Goal: Task Accomplishment & Management: Complete application form

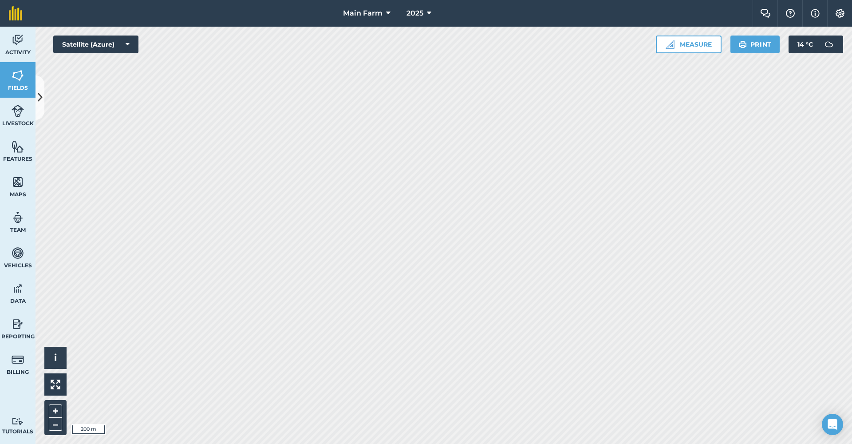
click at [20, 45] on img at bounding box center [18, 39] width 12 height 13
click at [41, 107] on button at bounding box center [40, 97] width 9 height 44
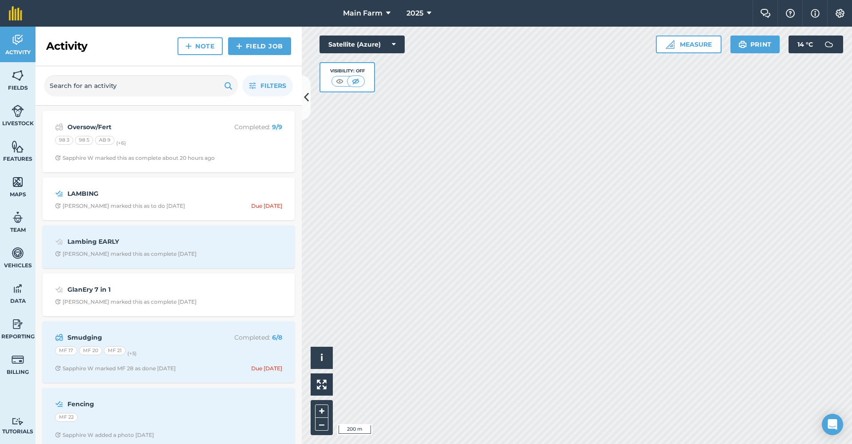
click at [156, 129] on strong "Oversow/Fert" at bounding box center [137, 127] width 141 height 10
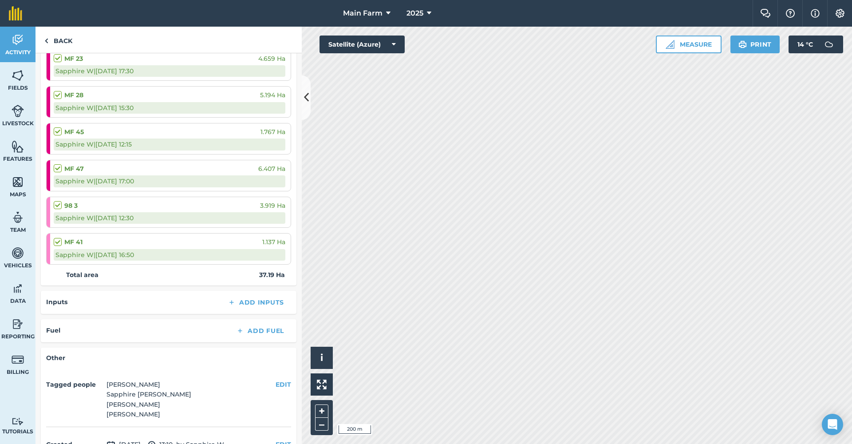
scroll to position [276, 0]
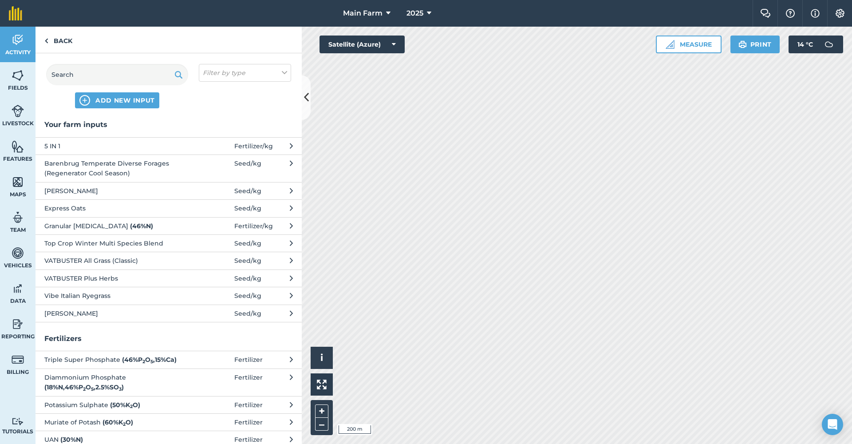
click at [95, 277] on span "VATBUSTER Plus Herbs" at bounding box center [116, 278] width 145 height 10
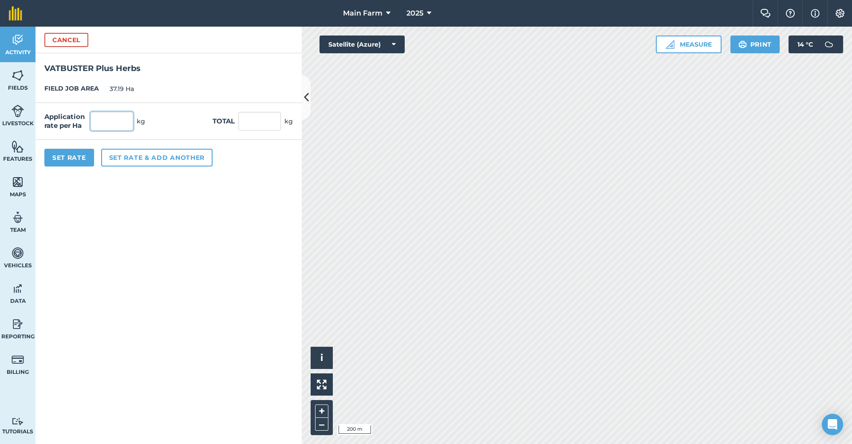
click at [125, 120] on input "text" at bounding box center [112, 121] width 43 height 19
type input "30"
type input "1,115.7"
click at [242, 166] on div "Set Rate Set rate & add another" at bounding box center [169, 158] width 266 height 36
click at [75, 159] on button "Set Rate" at bounding box center [69, 158] width 50 height 18
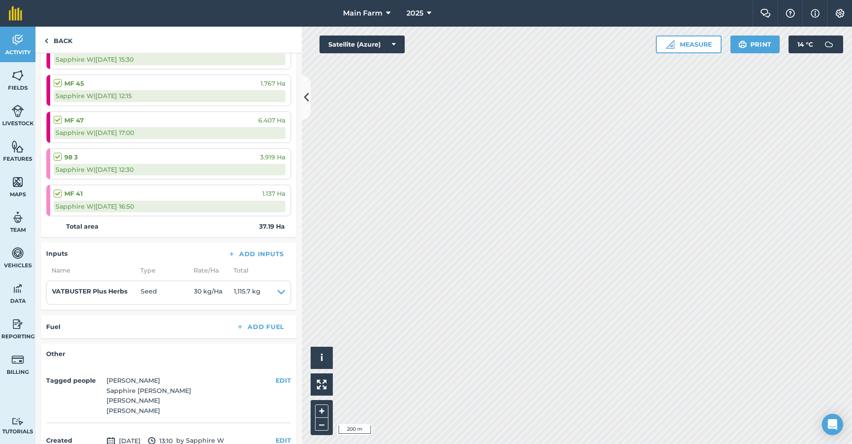
scroll to position [291, 0]
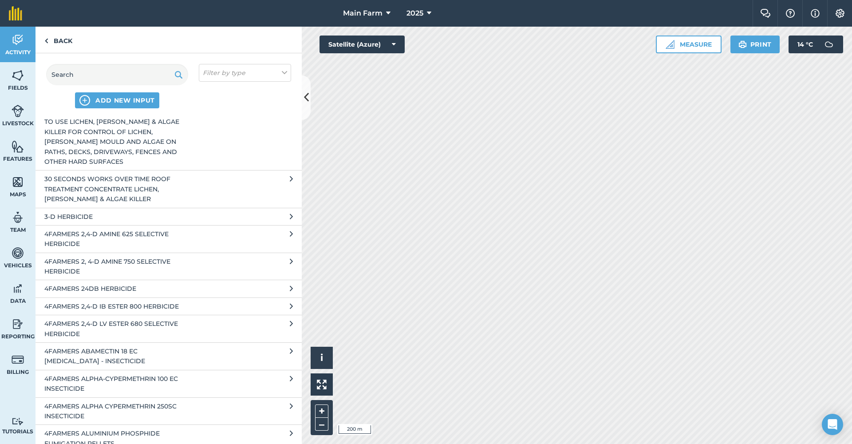
scroll to position [665, 0]
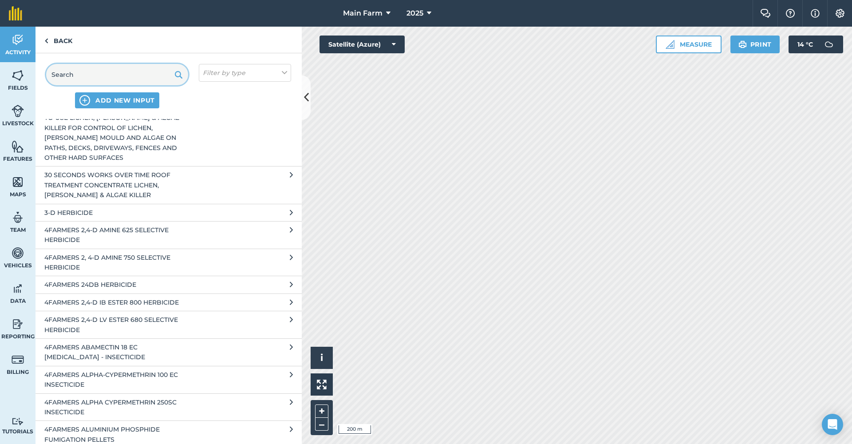
click at [89, 79] on input "text" at bounding box center [117, 74] width 142 height 21
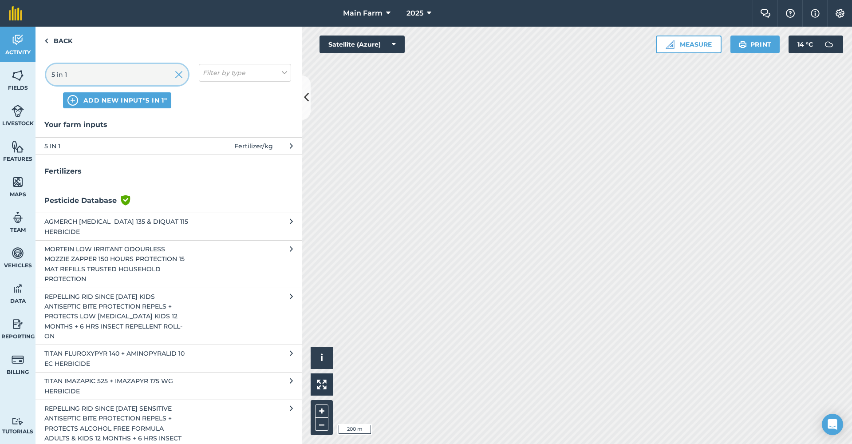
type input "5 in 1"
click at [55, 144] on span "5 IN 1" at bounding box center [116, 146] width 145 height 10
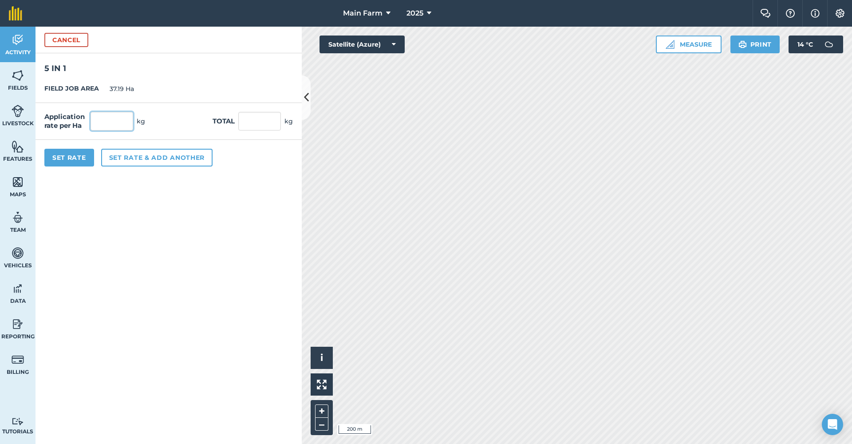
click at [125, 124] on input "text" at bounding box center [112, 121] width 43 height 19
type input "70"
type input "2,603.3"
click at [206, 197] on form "Cancel 5 IN 1 FIELD JOB AREA 37.19 Ha Application rate per Ha 70 kg Total 2,603…" at bounding box center [169, 235] width 266 height 417
click at [85, 160] on button "Set Rate" at bounding box center [69, 158] width 50 height 18
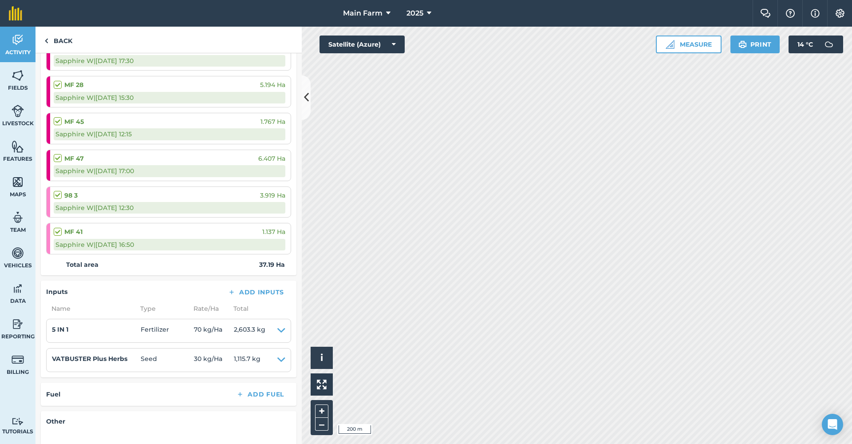
scroll to position [267, 0]
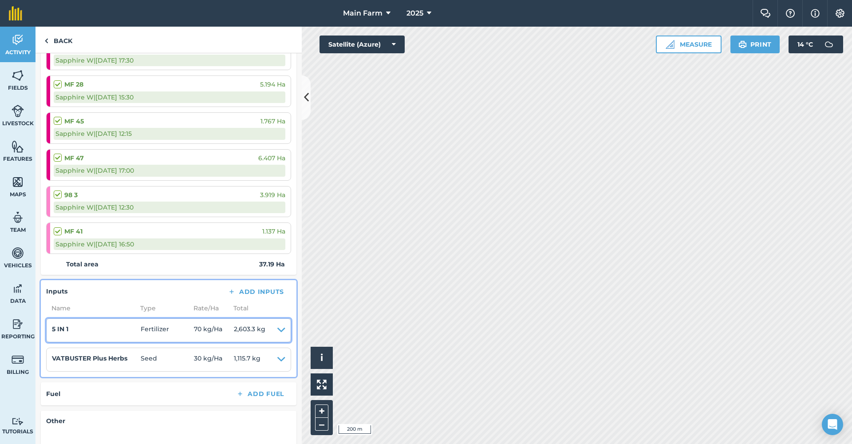
click at [283, 326] on icon at bounding box center [281, 330] width 8 height 12
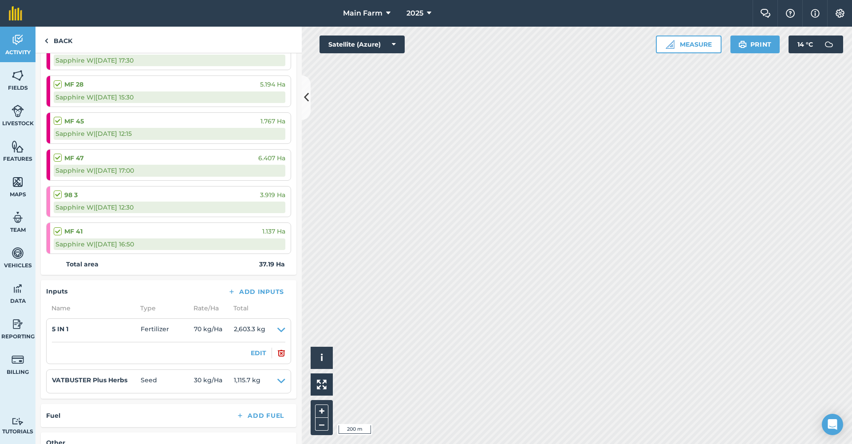
click at [252, 349] on button "EDIT" at bounding box center [259, 353] width 16 height 10
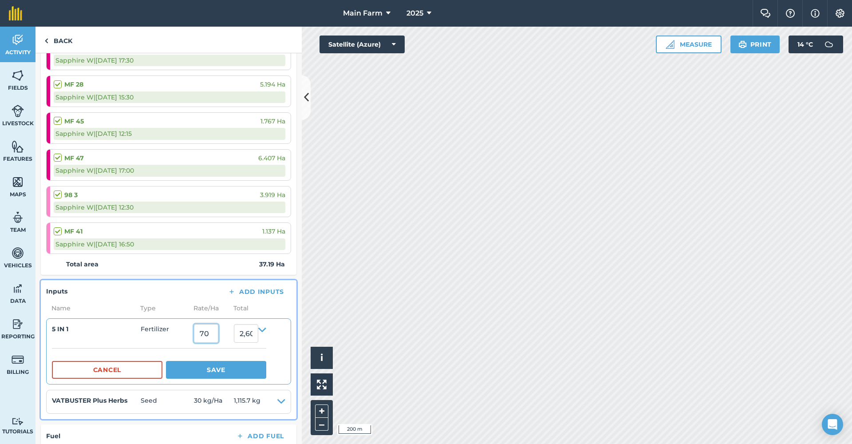
drag, startPoint x: 213, startPoint y: 334, endPoint x: 169, endPoint y: 319, distance: 46.1
click at [169, 319] on li "5 IN 1 Fertilizer 70 2,603.2999999999997 Cancel Save" at bounding box center [168, 351] width 245 height 66
type input "63"
type input "2,342.97"
click at [136, 339] on div "5 IN 1" at bounding box center [96, 333] width 89 height 19
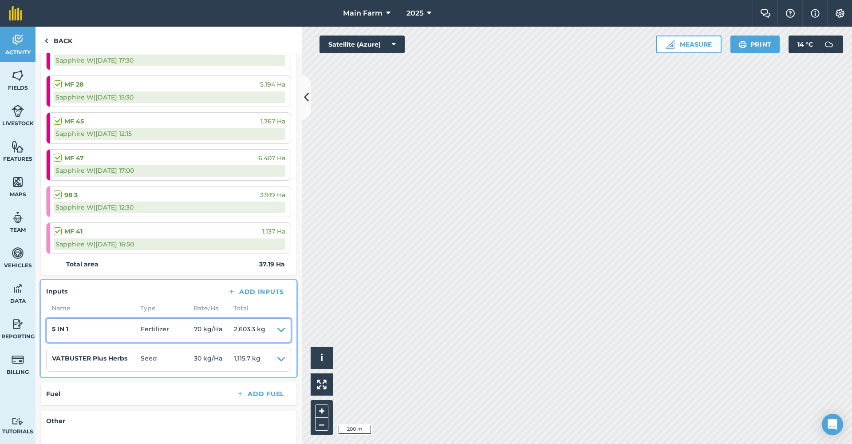
click at [283, 326] on icon at bounding box center [281, 330] width 8 height 12
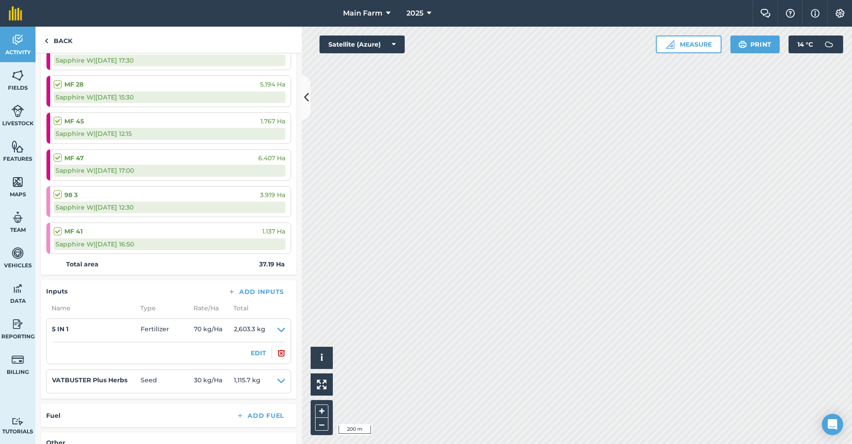
click at [254, 350] on button "EDIT" at bounding box center [259, 353] width 16 height 10
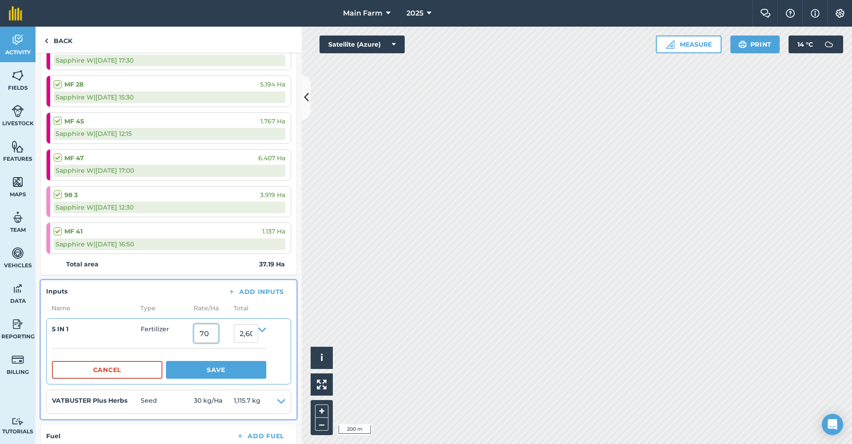
drag, startPoint x: 218, startPoint y: 330, endPoint x: 186, endPoint y: 322, distance: 33.3
click at [186, 324] on summary "5 IN 1 Fertilizer 70 2,603.2999999999997" at bounding box center [159, 333] width 214 height 19
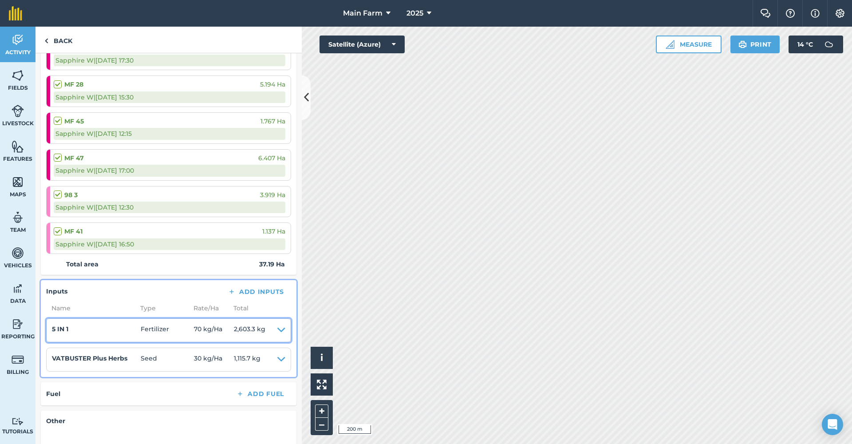
click at [284, 325] on icon at bounding box center [281, 330] width 8 height 12
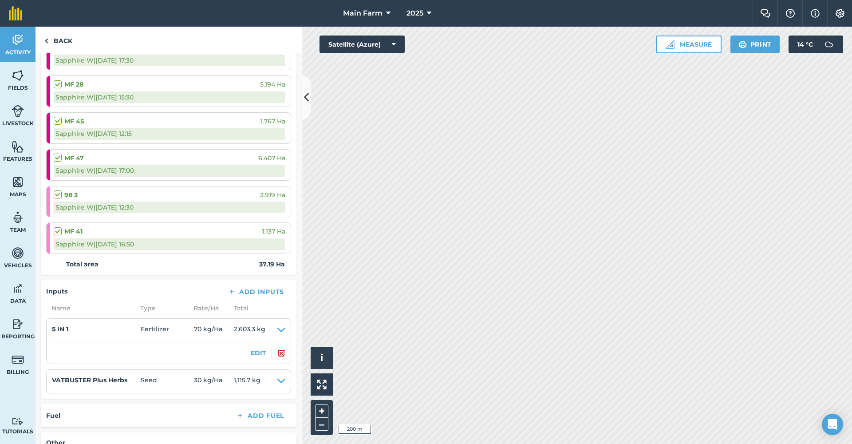
click at [260, 348] on button "EDIT" at bounding box center [259, 353] width 16 height 10
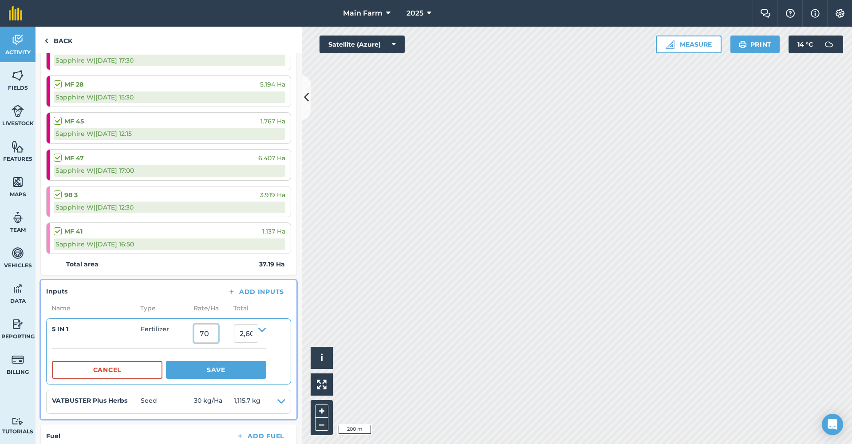
click at [218, 325] on input "70" at bounding box center [206, 333] width 24 height 19
click at [218, 334] on input "70" at bounding box center [206, 333] width 24 height 19
type input "7"
type input "63"
click at [225, 368] on button "Save" at bounding box center [216, 370] width 100 height 18
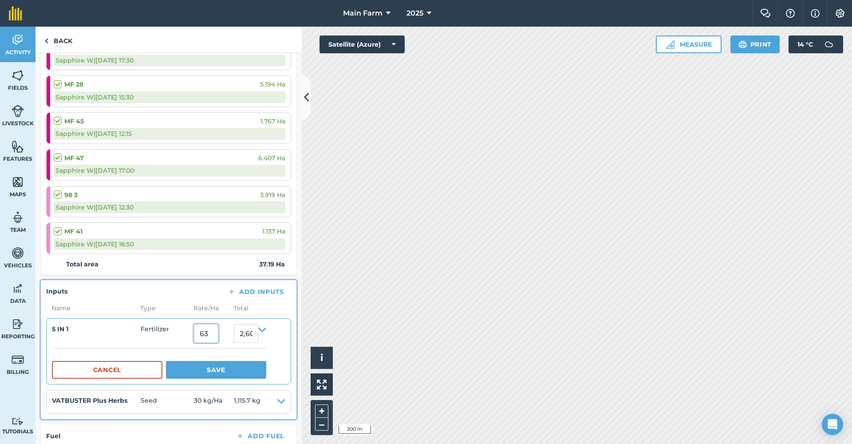
type input "2,342.97"
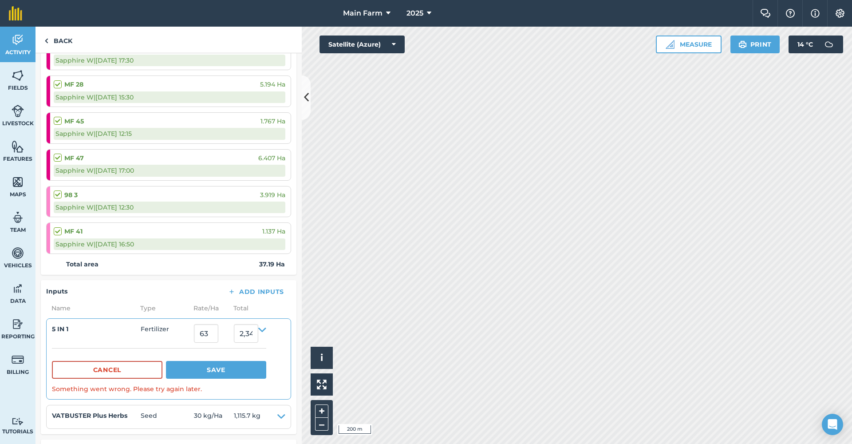
click at [157, 363] on button "Cancel" at bounding box center [107, 370] width 111 height 18
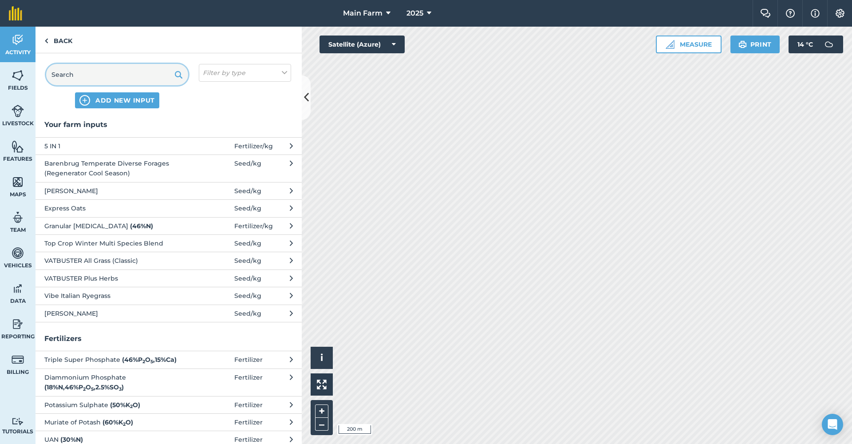
click at [139, 77] on input "text" at bounding box center [117, 74] width 142 height 21
click at [49, 147] on span "5 IN 1" at bounding box center [116, 146] width 145 height 10
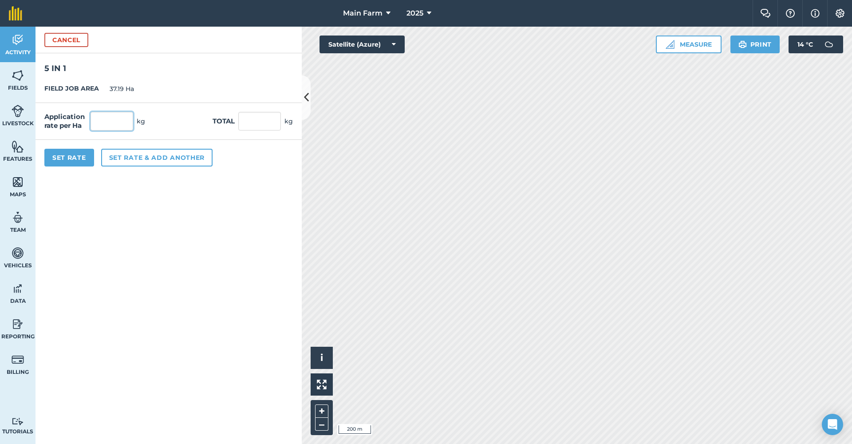
click at [127, 120] on input "text" at bounding box center [112, 121] width 43 height 19
type input "60"
type input "2,231.4"
click at [110, 208] on form "Cancel 5 IN 1 FIELD JOB AREA 37.19 Ha Application rate per Ha 60 kg Total 2,231…" at bounding box center [169, 235] width 266 height 417
click at [110, 120] on input "60" at bounding box center [112, 121] width 43 height 19
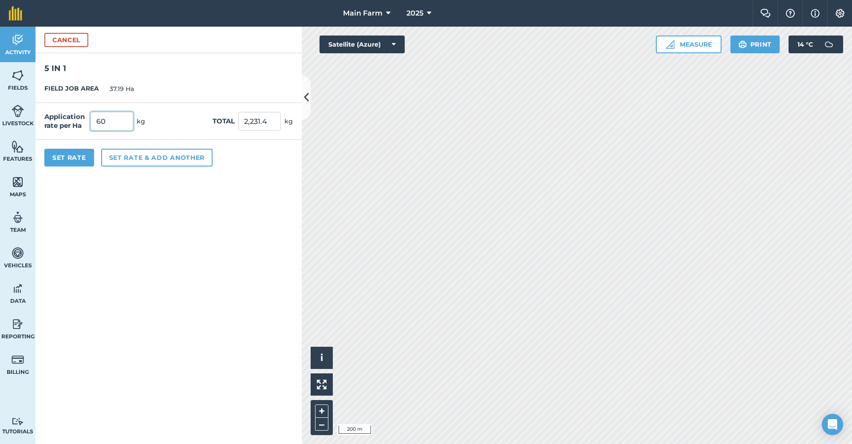
click at [109, 121] on input "60" at bounding box center [112, 121] width 43 height 19
type input "63"
type input "2,342.97"
click at [100, 210] on form "Cancel 5 IN 1 FIELD JOB AREA 37.19 Ha Application rate per Ha 63 kg Total 2,342…" at bounding box center [169, 235] width 266 height 417
click at [75, 160] on button "Set Rate" at bounding box center [69, 158] width 50 height 18
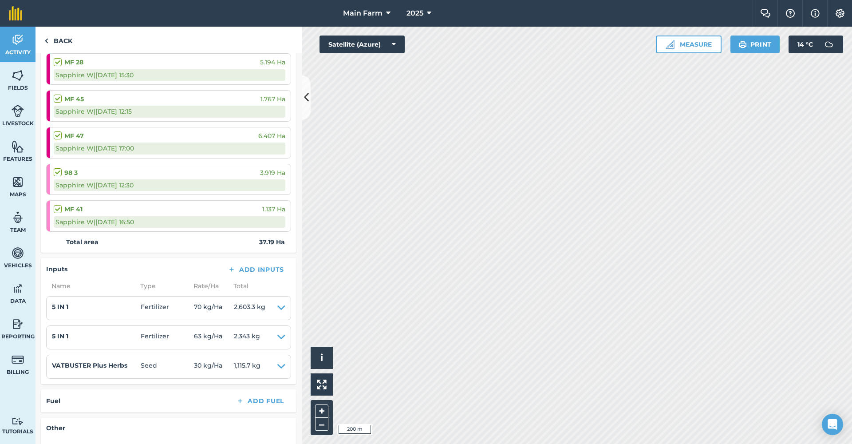
scroll to position [290, 0]
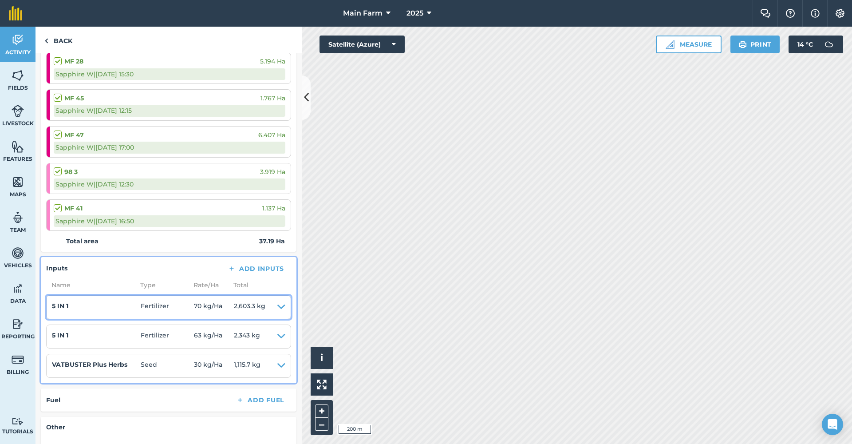
click at [280, 301] on icon at bounding box center [281, 307] width 8 height 12
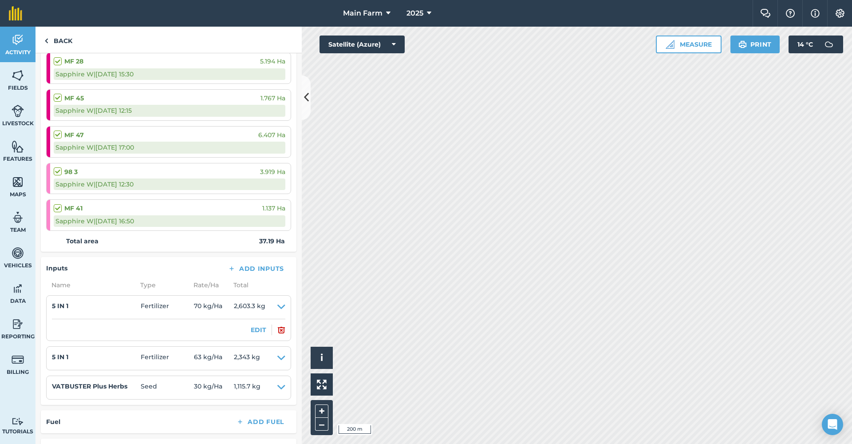
click at [281, 325] on img at bounding box center [281, 330] width 8 height 11
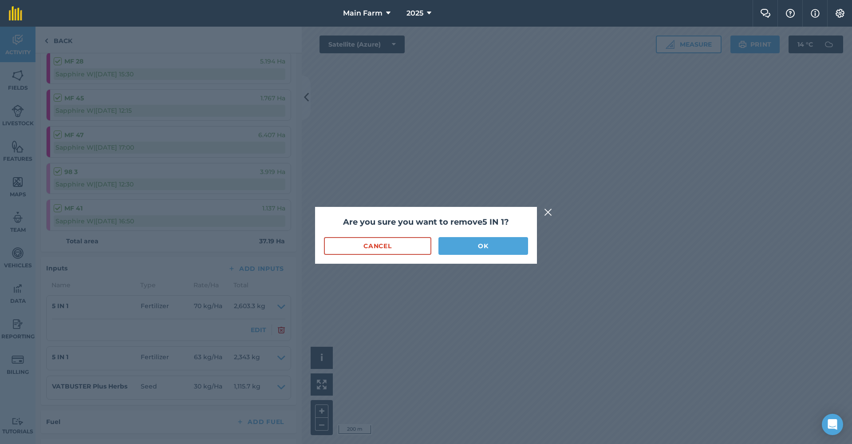
click at [502, 245] on button "OK" at bounding box center [484, 246] width 90 height 18
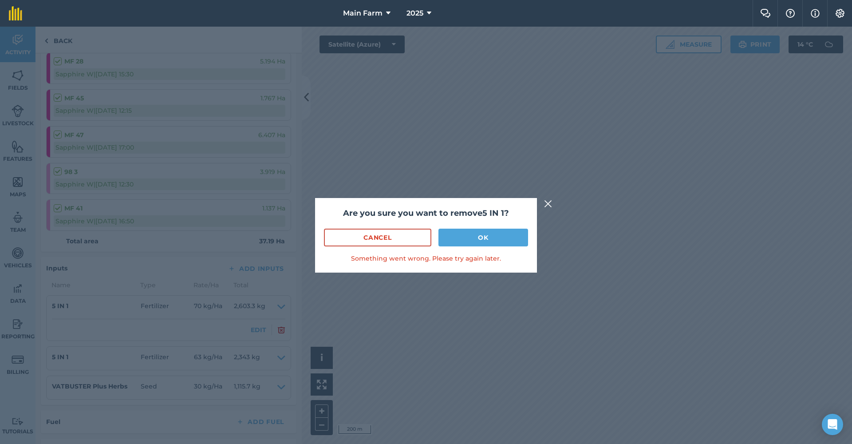
click at [480, 234] on button "OK" at bounding box center [484, 238] width 90 height 18
click at [483, 240] on button "OK" at bounding box center [484, 238] width 90 height 18
click at [547, 203] on img at bounding box center [548, 203] width 8 height 11
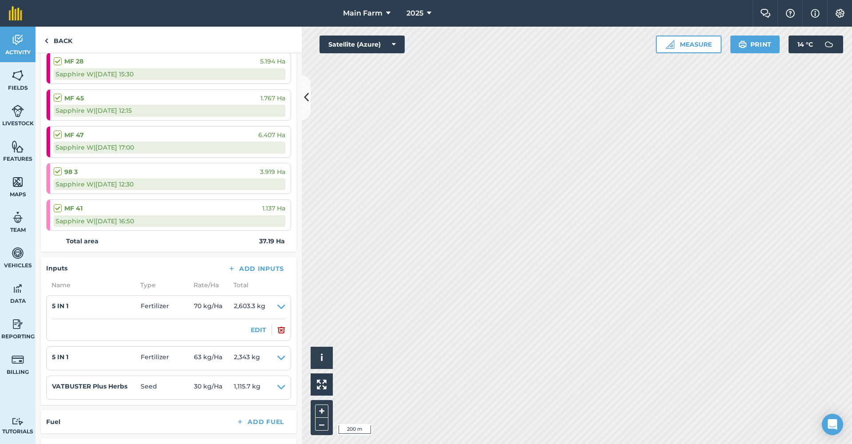
click at [310, 100] on button at bounding box center [306, 97] width 9 height 44
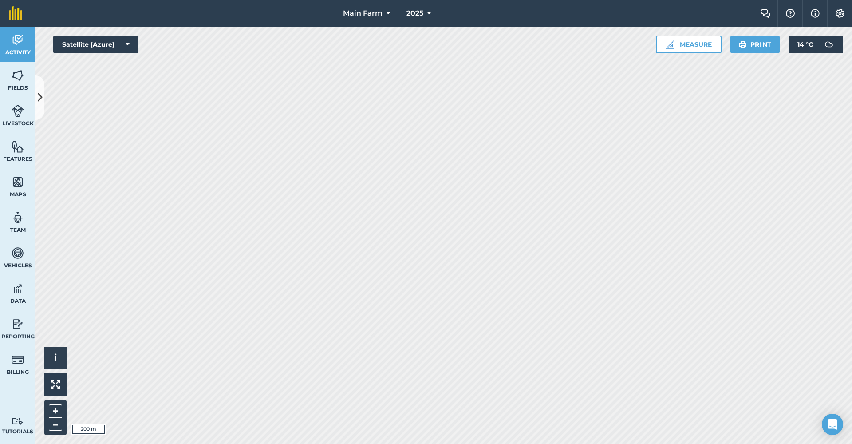
click at [12, 79] on img at bounding box center [18, 75] width 12 height 13
click at [12, 53] on span "Activity" at bounding box center [18, 52] width 36 height 7
click at [40, 94] on icon at bounding box center [40, 98] width 5 height 16
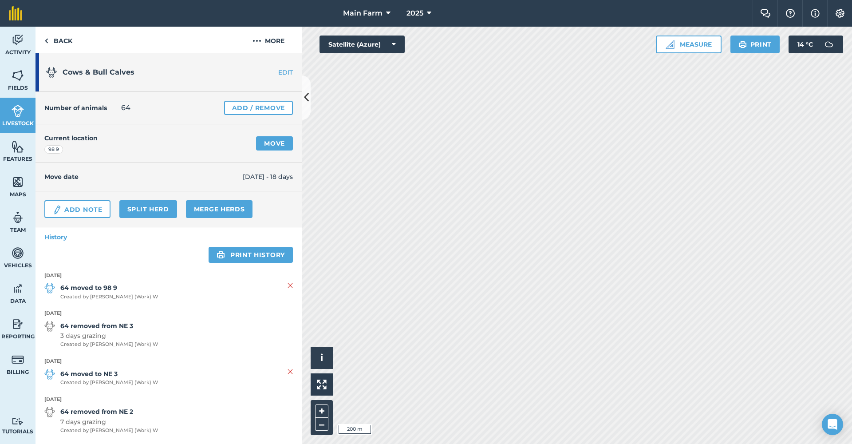
click at [281, 140] on link "Move" at bounding box center [274, 143] width 37 height 14
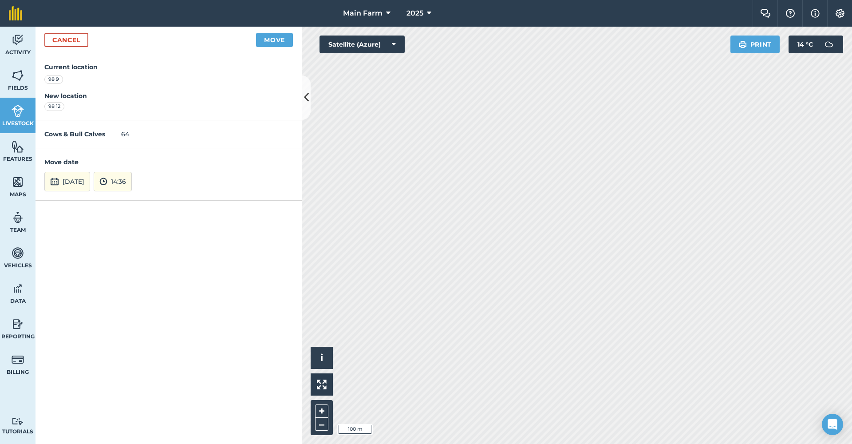
click at [83, 180] on button "[DATE]" at bounding box center [67, 182] width 46 height 20
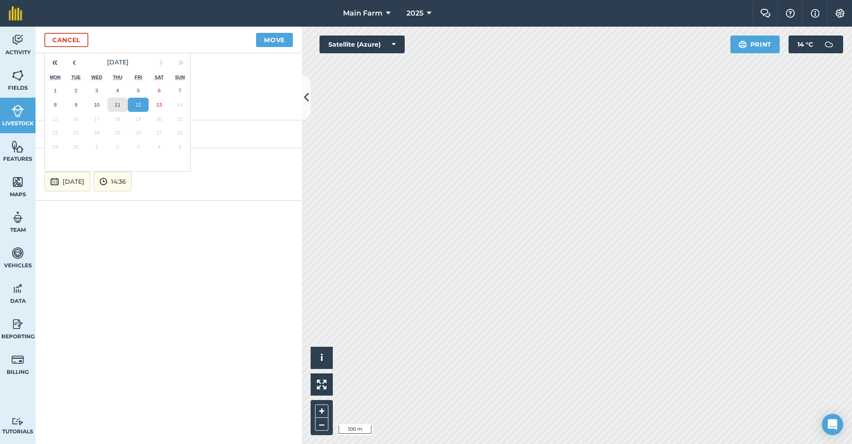
click at [115, 102] on abbr "11" at bounding box center [118, 105] width 6 height 6
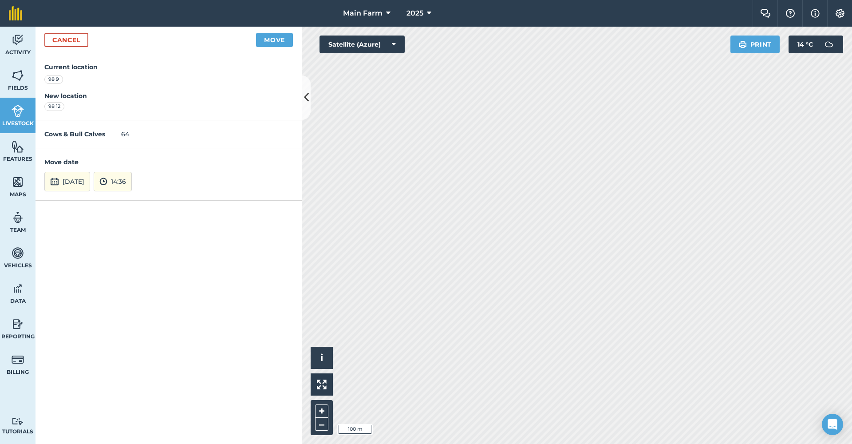
click at [132, 184] on button "14:36" at bounding box center [113, 182] width 38 height 20
click at [136, 103] on button "14:00" at bounding box center [115, 101] width 42 height 14
click at [127, 185] on button "14:00" at bounding box center [113, 182] width 39 height 20
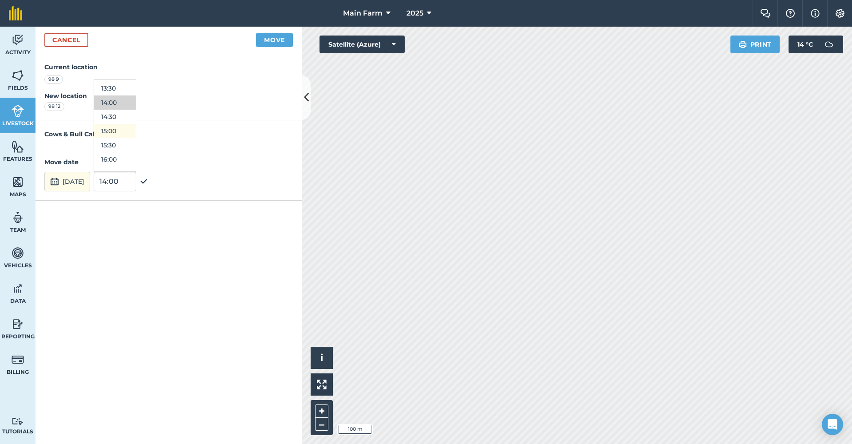
click at [130, 129] on button "15:00" at bounding box center [115, 131] width 42 height 14
click at [274, 40] on button "Move" at bounding box center [274, 40] width 37 height 14
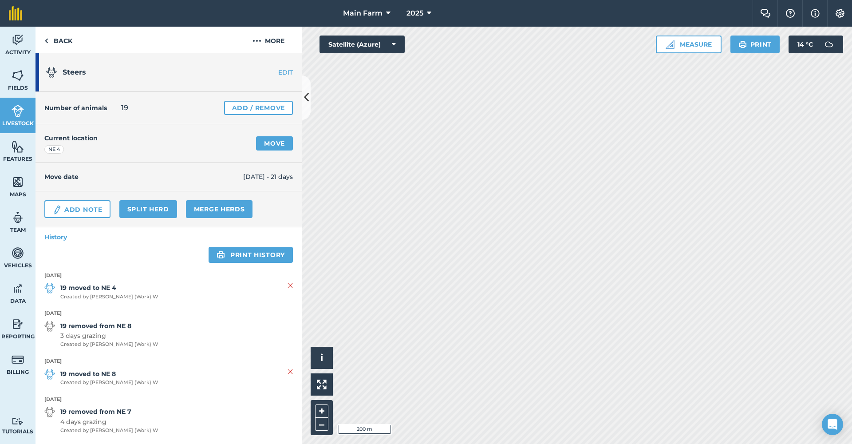
click at [250, 106] on link "Add / Remove" at bounding box center [258, 108] width 69 height 14
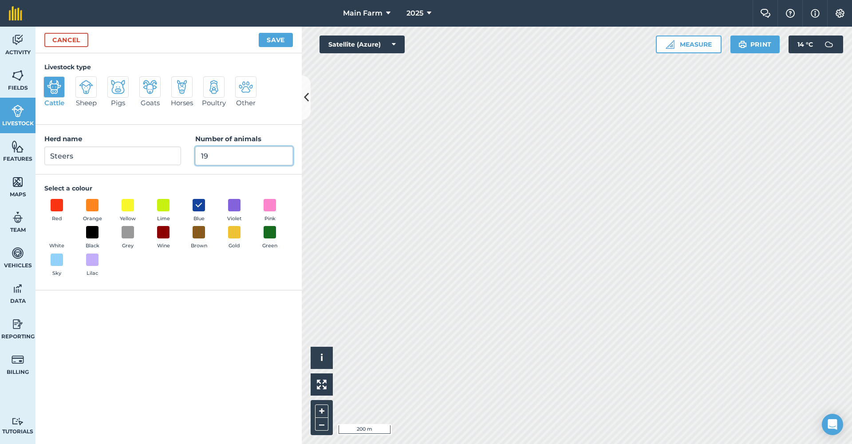
drag, startPoint x: 226, startPoint y: 156, endPoint x: 170, endPoint y: 144, distance: 57.6
click at [170, 144] on div "Herd name Steers Number of animals 19" at bounding box center [169, 150] width 266 height 50
type input "50"
click at [279, 40] on button "Save" at bounding box center [276, 40] width 34 height 14
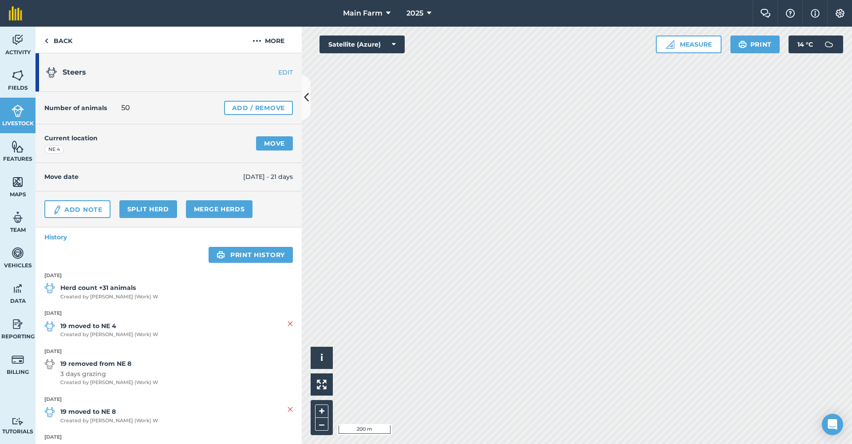
click at [287, 147] on link "Move" at bounding box center [274, 143] width 37 height 14
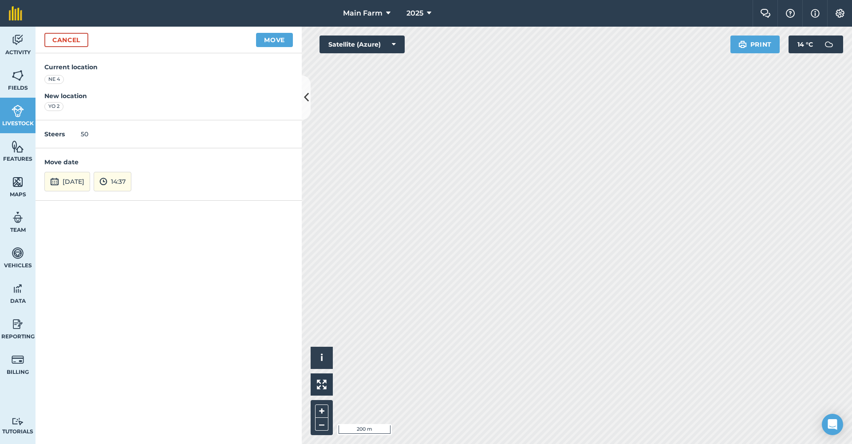
click at [90, 180] on button "[DATE]" at bounding box center [67, 182] width 46 height 20
click at [121, 103] on button "11" at bounding box center [117, 105] width 21 height 14
click at [131, 183] on button "14:37" at bounding box center [113, 182] width 38 height 20
click at [135, 131] on button "15:00" at bounding box center [115, 130] width 42 height 14
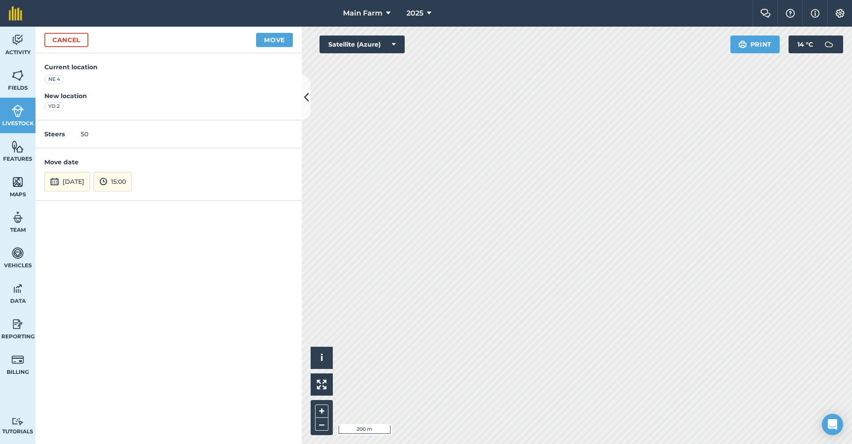
click at [275, 41] on button "Move" at bounding box center [274, 40] width 37 height 14
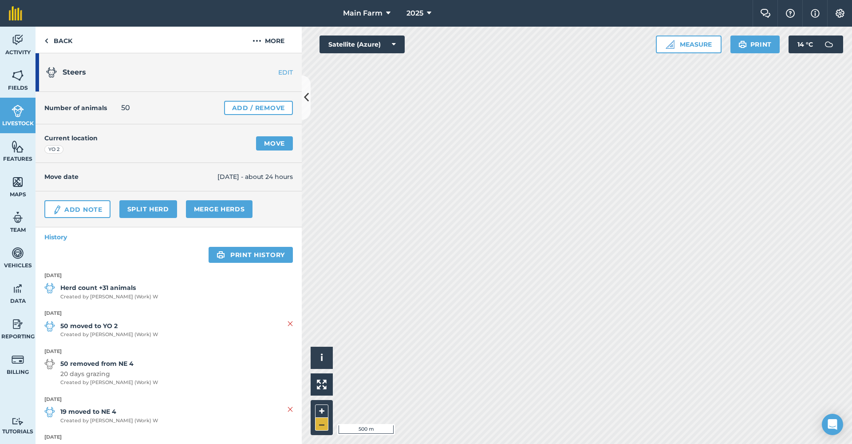
click at [318, 429] on button "–" at bounding box center [321, 424] width 13 height 13
click at [320, 413] on button "+" at bounding box center [321, 410] width 13 height 13
click at [324, 412] on button "+" at bounding box center [321, 410] width 13 height 13
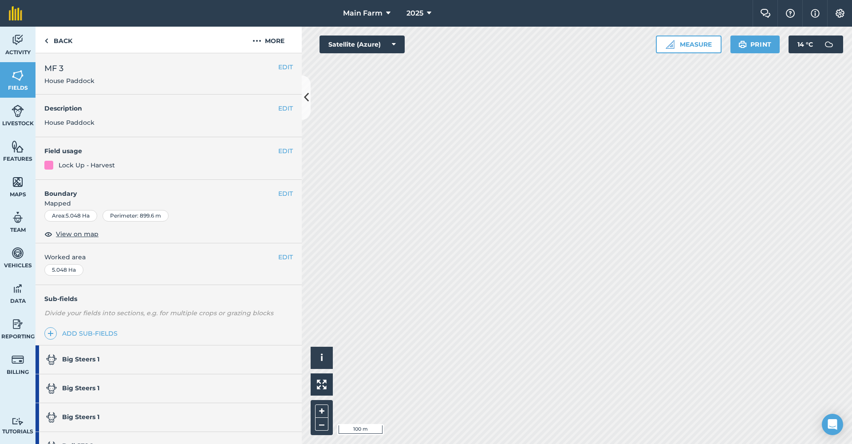
click at [21, 115] on img at bounding box center [18, 110] width 12 height 13
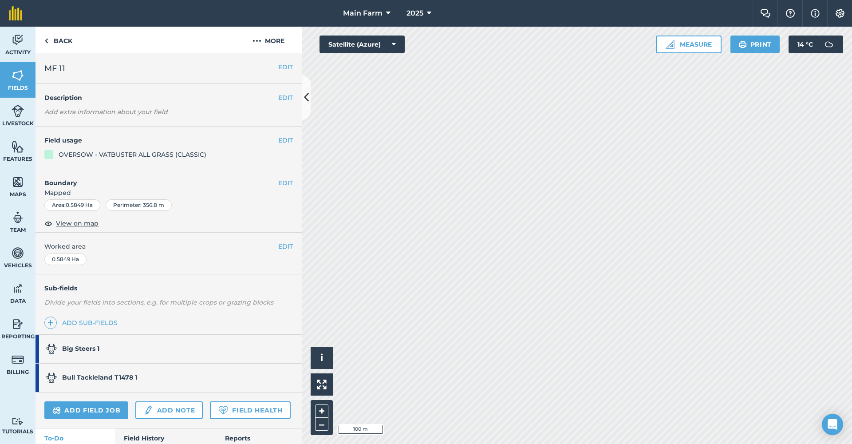
click at [22, 116] on img at bounding box center [18, 110] width 12 height 13
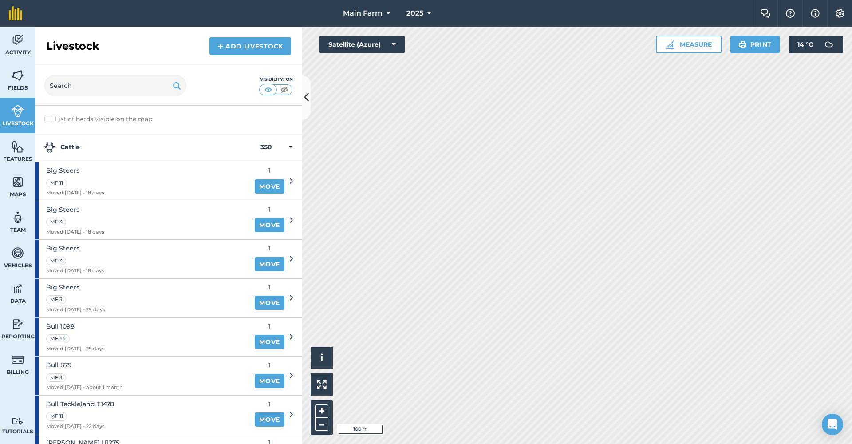
click at [305, 96] on icon at bounding box center [306, 98] width 5 height 16
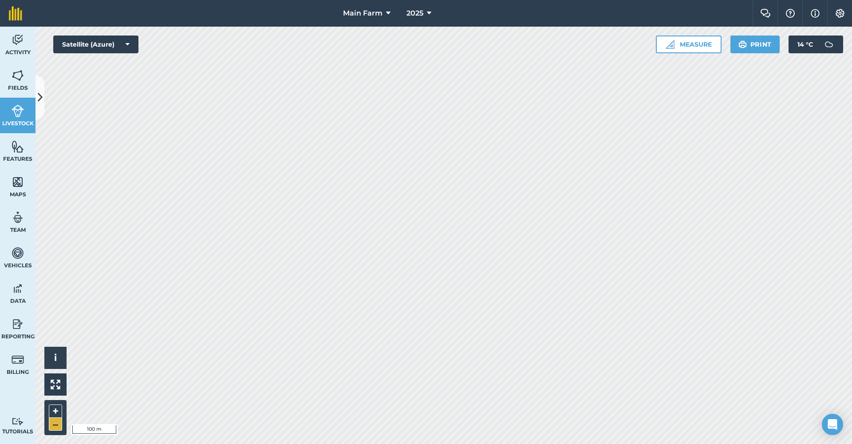
click at [52, 429] on button "–" at bounding box center [55, 424] width 13 height 13
click at [55, 409] on button "+" at bounding box center [55, 410] width 13 height 13
click at [14, 112] on img at bounding box center [18, 110] width 12 height 13
click at [40, 106] on button at bounding box center [40, 97] width 9 height 44
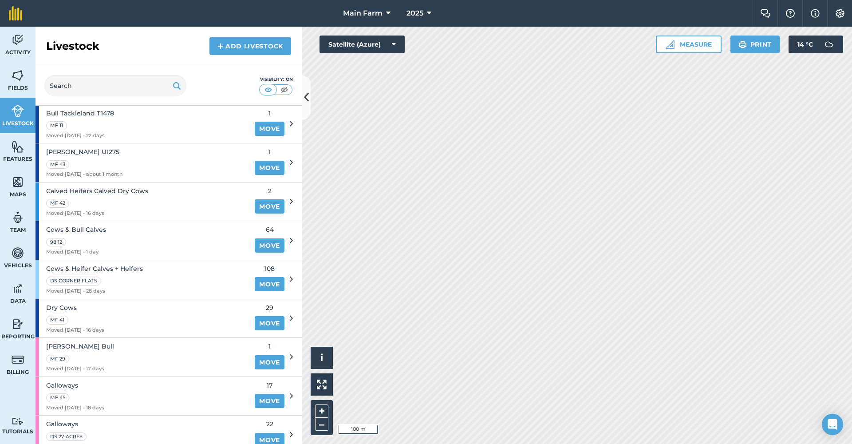
scroll to position [292, 0]
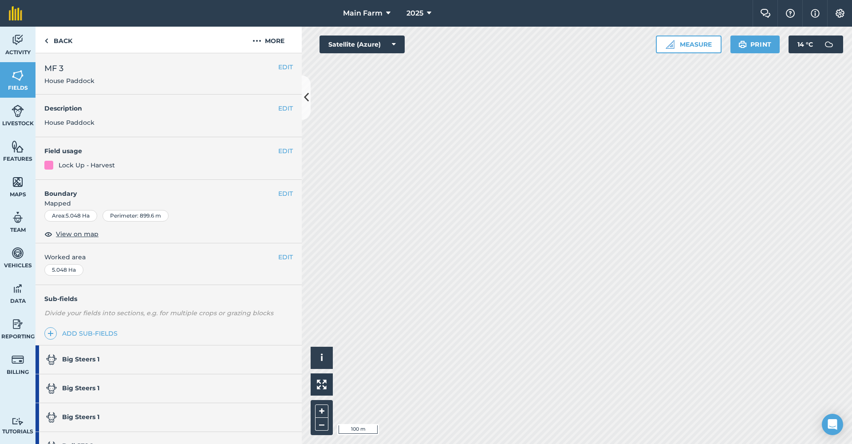
click at [15, 116] on img at bounding box center [18, 110] width 12 height 13
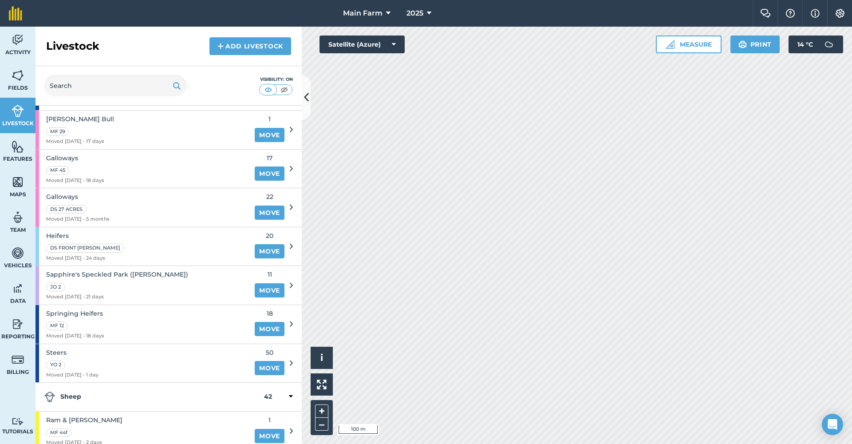
scroll to position [525, 0]
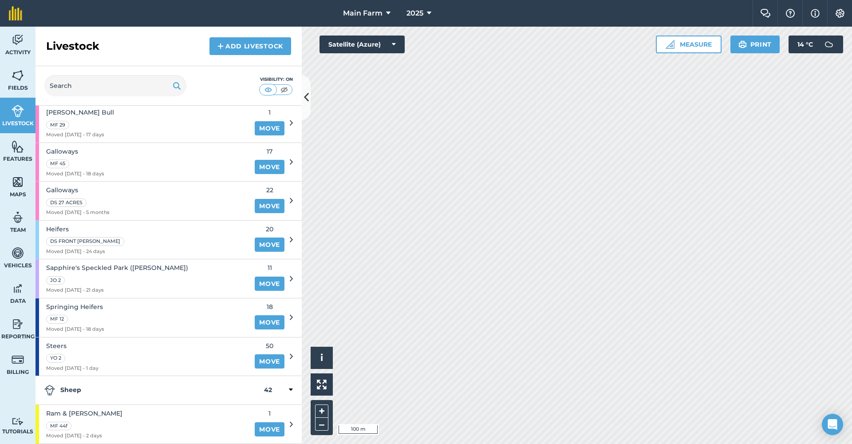
click at [132, 300] on div "Springing Heifers MF 12 Moved [DATE] - 18 days" at bounding box center [143, 317] width 214 height 39
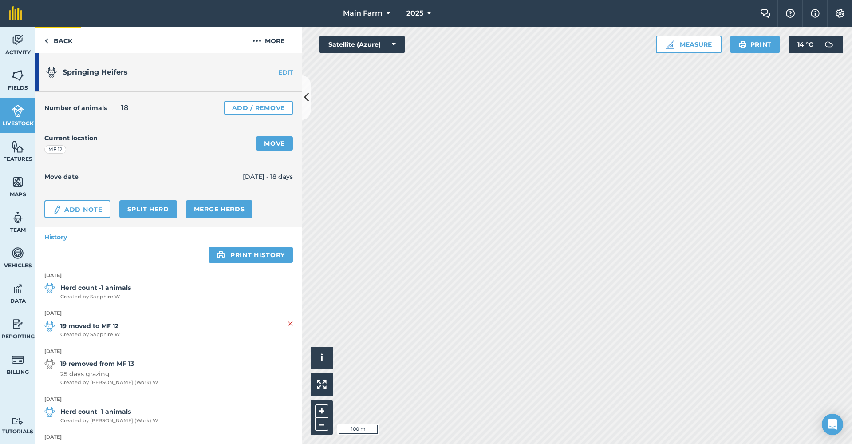
click at [67, 40] on link "Back" at bounding box center [59, 40] width 46 height 26
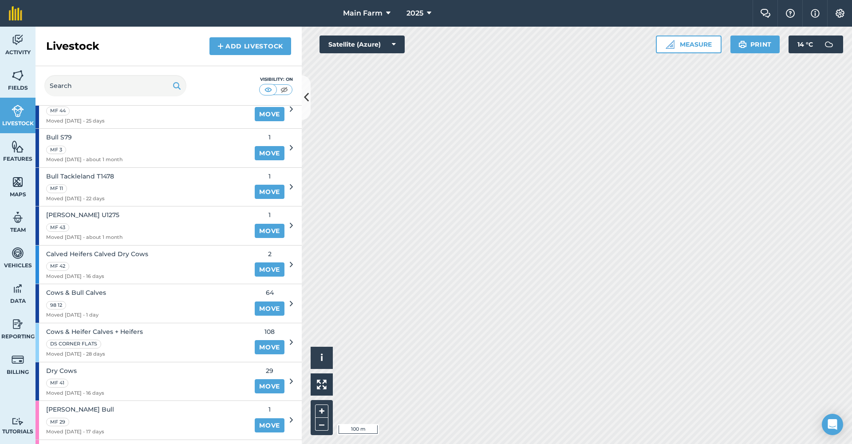
scroll to position [231, 0]
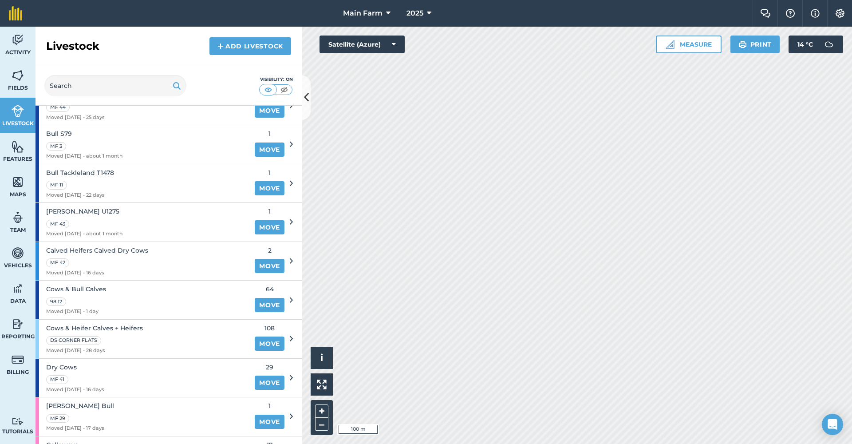
click at [107, 257] on div "MF 42" at bounding box center [97, 262] width 102 height 10
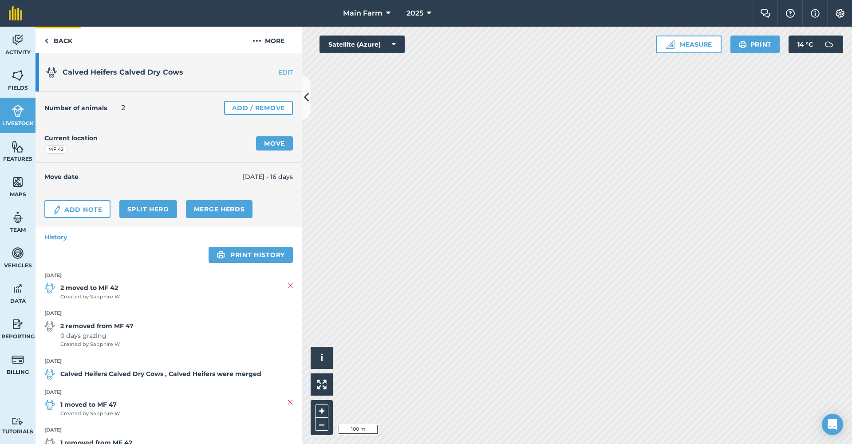
click at [58, 47] on link "Back" at bounding box center [59, 40] width 46 height 26
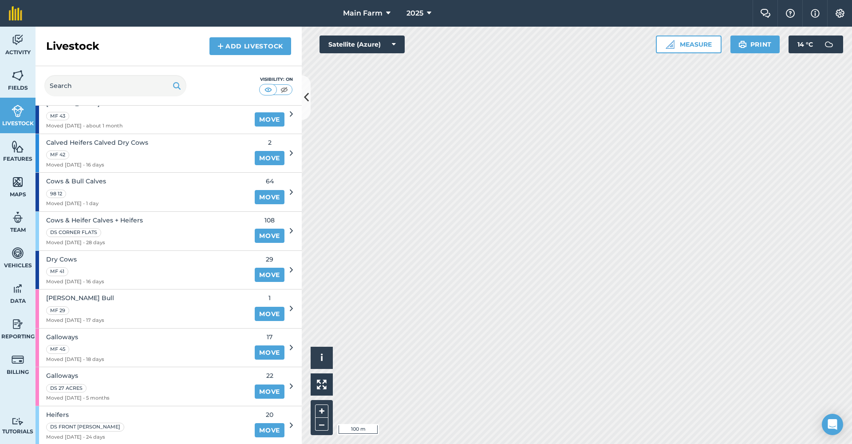
scroll to position [347, 0]
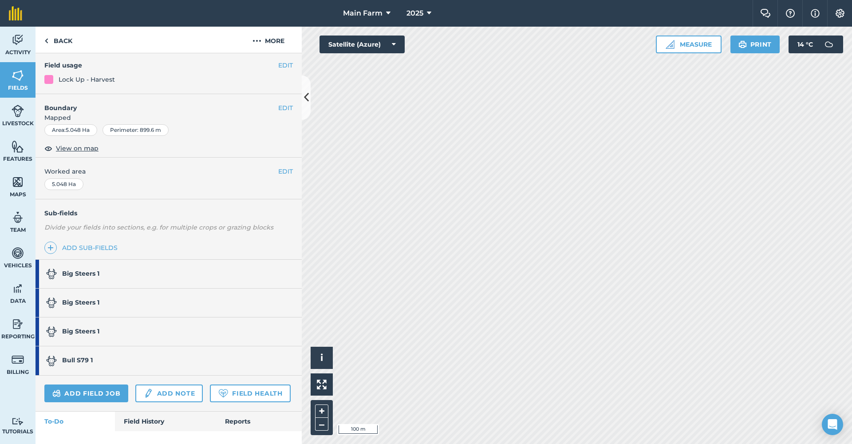
scroll to position [87, 0]
click at [59, 42] on link "Back" at bounding box center [59, 40] width 46 height 26
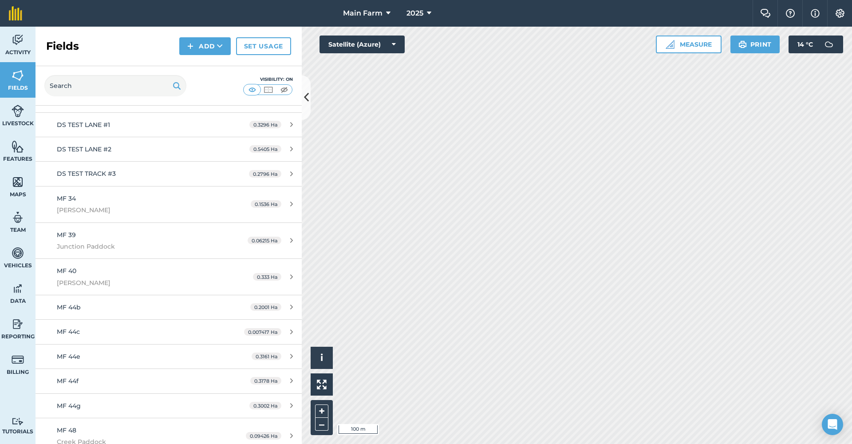
scroll to position [182, 0]
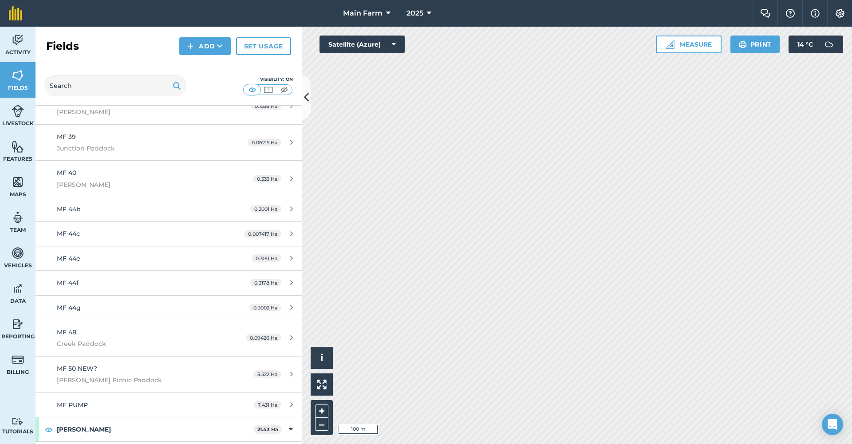
click at [18, 112] on img at bounding box center [18, 110] width 12 height 13
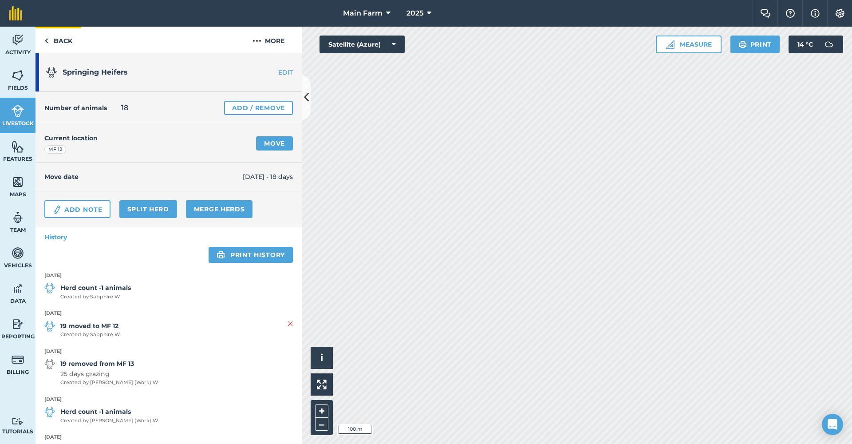
click at [60, 43] on link "Back" at bounding box center [59, 40] width 46 height 26
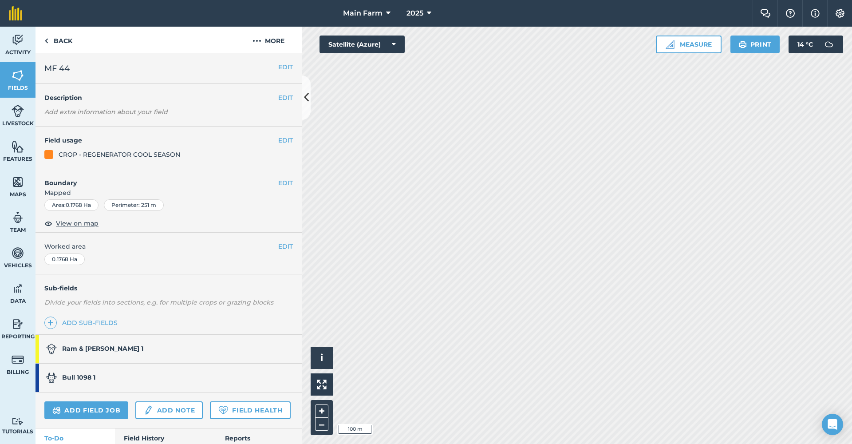
click at [24, 115] on link "Livestock" at bounding box center [18, 116] width 36 height 36
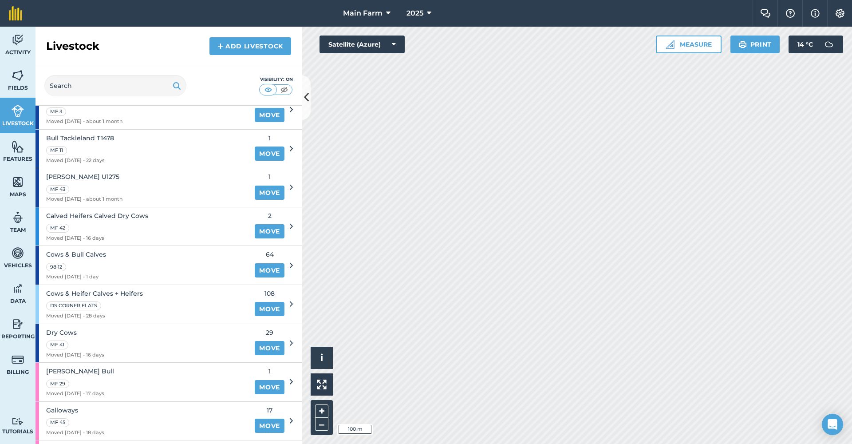
scroll to position [267, 0]
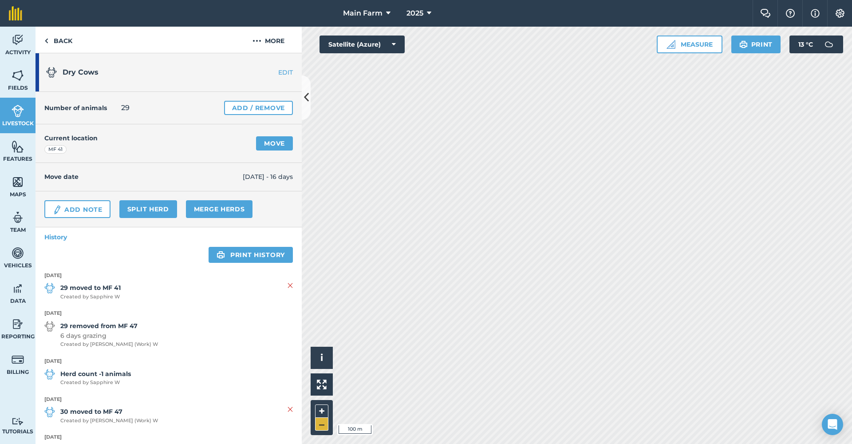
click at [325, 424] on button "–" at bounding box center [321, 424] width 13 height 13
click at [17, 297] on span "Data" at bounding box center [18, 300] width 36 height 7
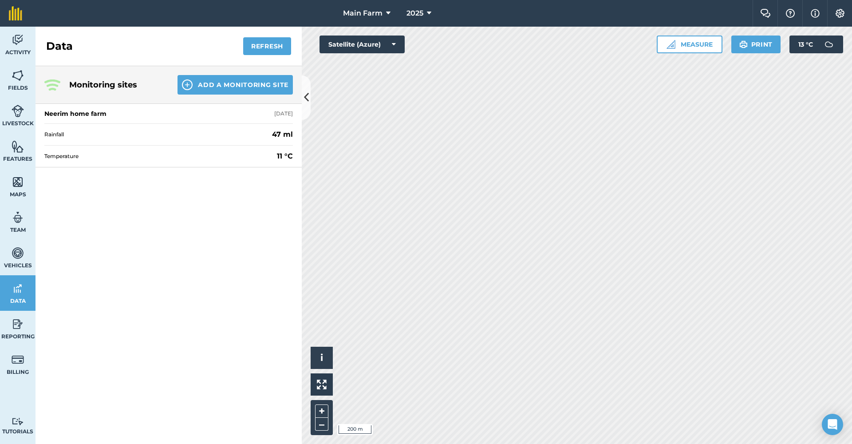
click at [237, 83] on button "Add a Monitoring Site" at bounding box center [235, 85] width 115 height 20
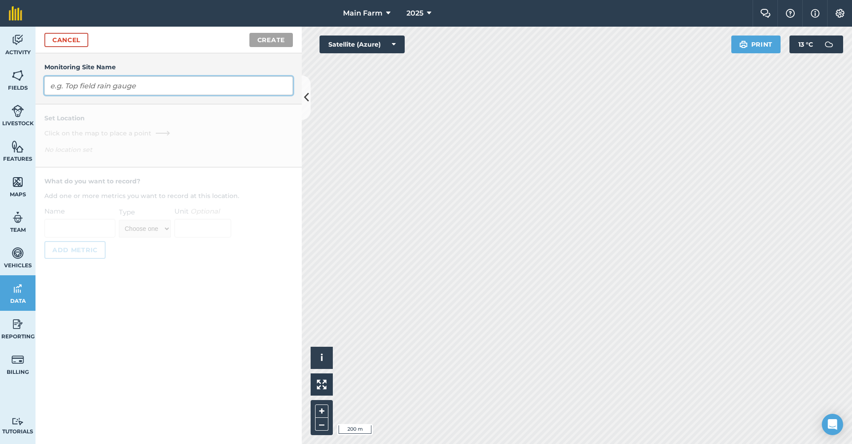
click at [98, 87] on input "text" at bounding box center [168, 85] width 249 height 19
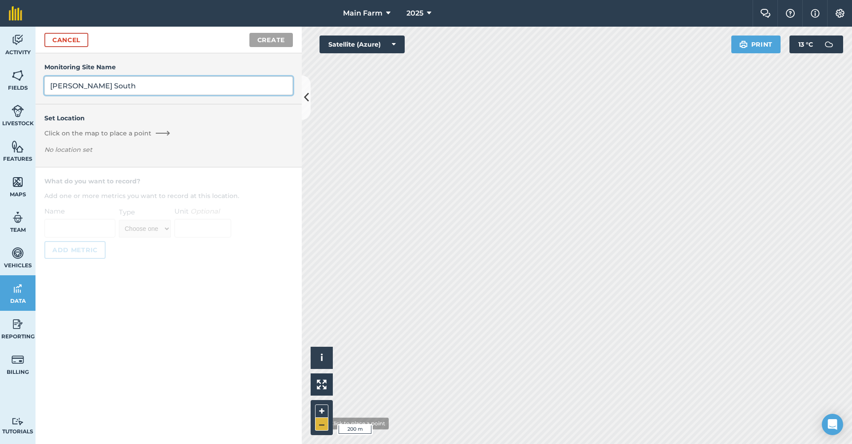
type input "[PERSON_NAME] South"
click at [320, 424] on button "–" at bounding box center [321, 424] width 13 height 13
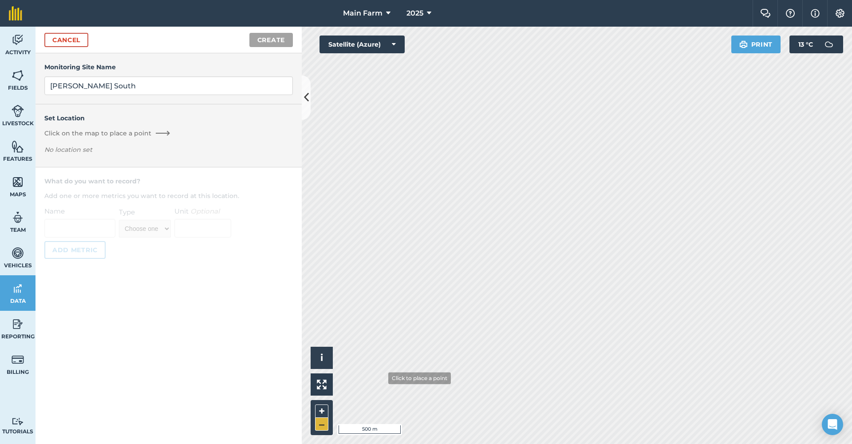
click at [320, 424] on button "–" at bounding box center [321, 424] width 13 height 13
click at [322, 412] on button "+" at bounding box center [321, 410] width 13 height 13
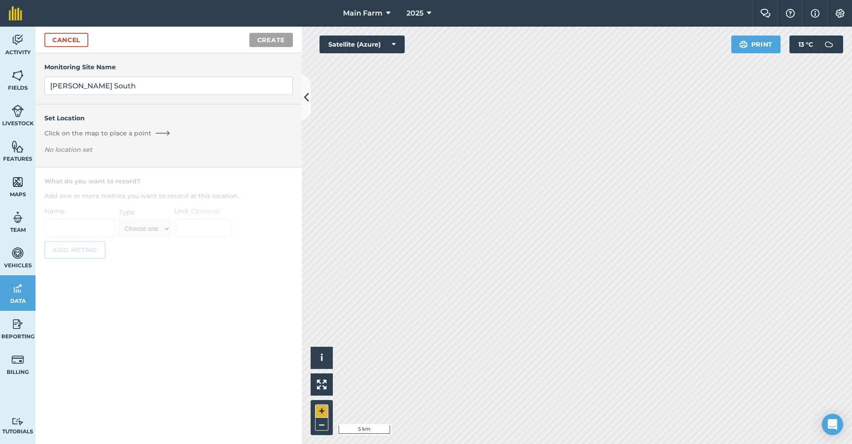
click at [322, 412] on button "+" at bounding box center [321, 410] width 13 height 13
click at [322, 411] on button "+" at bounding box center [321, 410] width 13 height 13
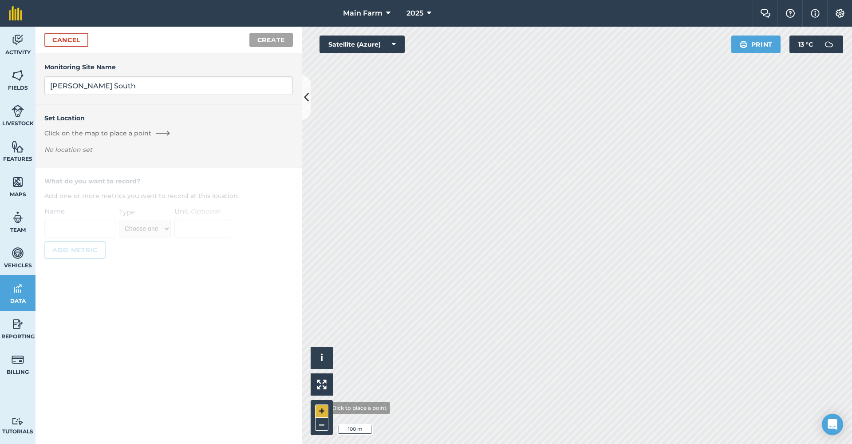
click at [321, 408] on button "+" at bounding box center [321, 410] width 13 height 13
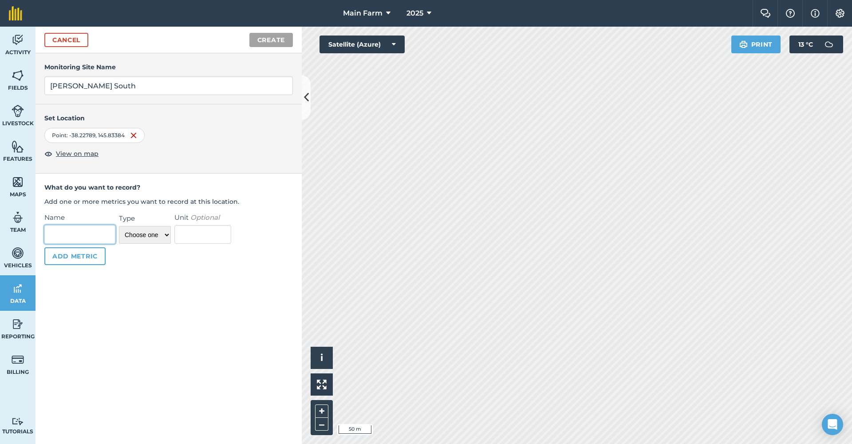
click at [82, 234] on input "Name" at bounding box center [79, 234] width 71 height 19
type input "W"
type input "Rainfall"
select select "number"
click at [202, 231] on input "Unit Optional" at bounding box center [202, 234] width 57 height 19
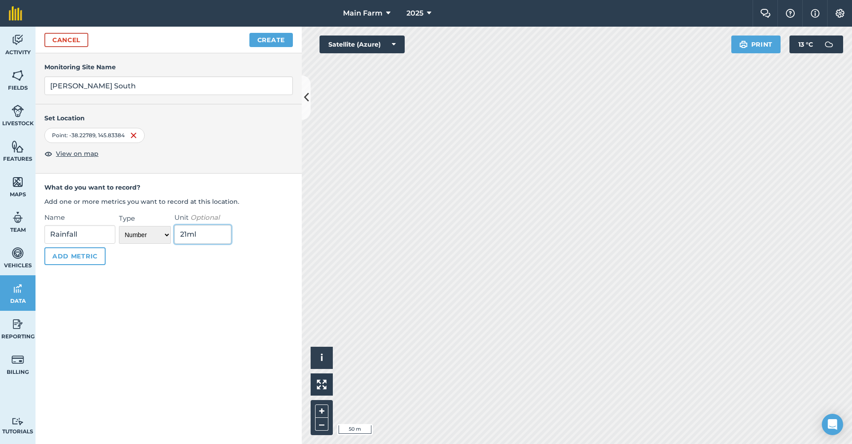
type input "21ml"
click at [86, 258] on button "Add Metric" at bounding box center [74, 256] width 61 height 18
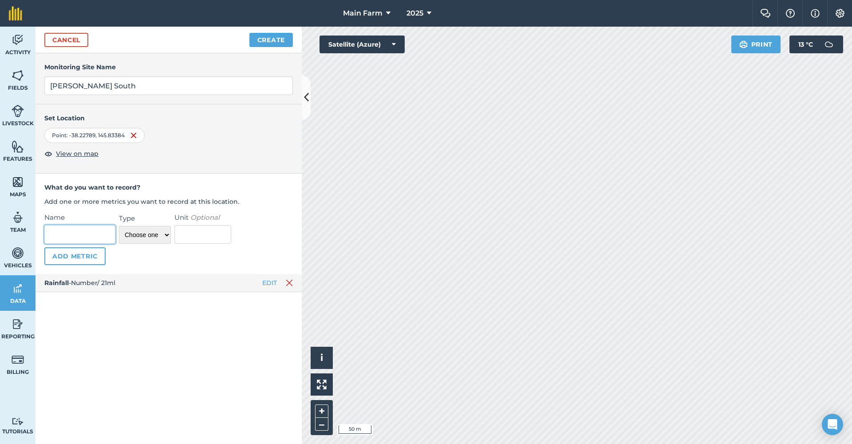
click at [87, 241] on input "Name" at bounding box center [79, 234] width 71 height 19
drag, startPoint x: 90, startPoint y: 234, endPoint x: -21, endPoint y: 234, distance: 111.4
click at [0, 234] on html "Main Farm 2025 Farm Chat Help Info Settings Main Farm - 2025 Reproduced with th…" at bounding box center [426, 222] width 852 height 444
type input "Temperature"
click at [177, 234] on p "° C" at bounding box center [202, 234] width 57 height 19
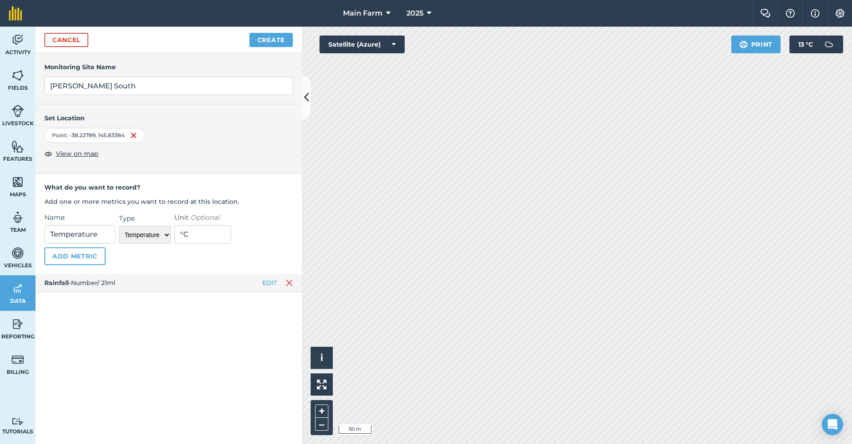
click at [183, 234] on p "° C" at bounding box center [202, 234] width 57 height 19
click at [221, 234] on p "° C" at bounding box center [202, 234] width 57 height 19
click at [201, 234] on p "° C" at bounding box center [202, 234] width 57 height 19
click at [189, 234] on p "° C" at bounding box center [202, 234] width 57 height 19
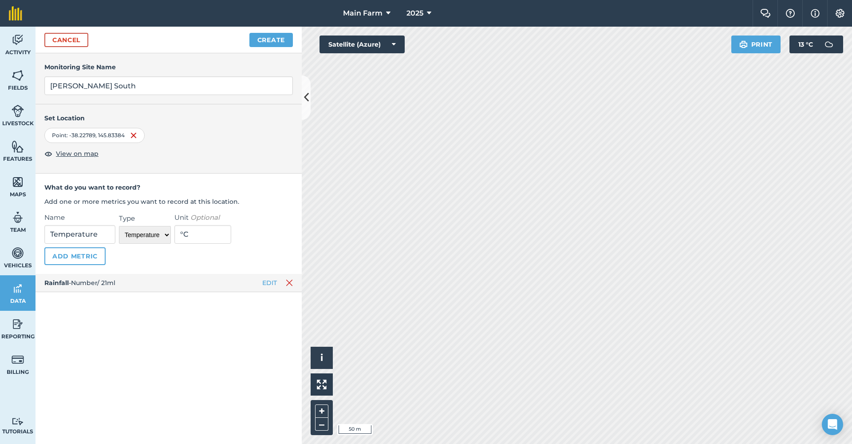
click at [181, 234] on p "° C" at bounding box center [202, 234] width 57 height 19
click at [179, 234] on p "° C" at bounding box center [202, 234] width 57 height 19
click at [184, 234] on p "° C" at bounding box center [202, 234] width 57 height 19
click at [183, 234] on p "° C" at bounding box center [202, 234] width 57 height 19
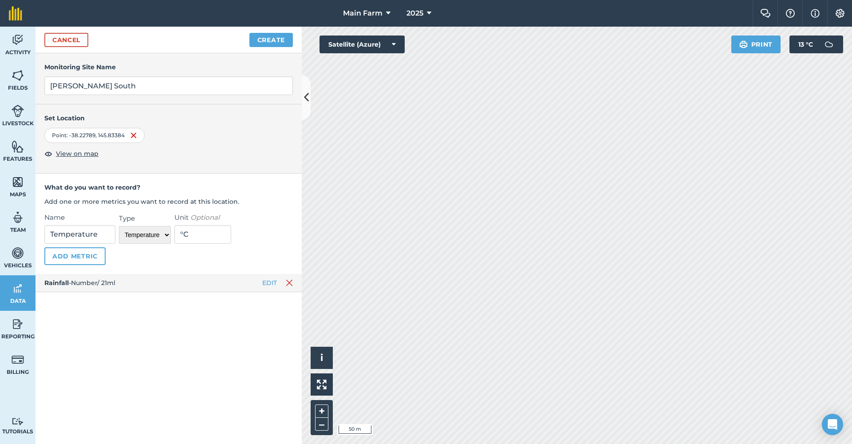
click at [188, 234] on p "° C" at bounding box center [202, 234] width 57 height 19
click at [180, 234] on p "° C" at bounding box center [202, 234] width 57 height 19
click at [179, 234] on p "° C" at bounding box center [202, 234] width 57 height 19
click at [177, 233] on p "° C" at bounding box center [202, 234] width 57 height 19
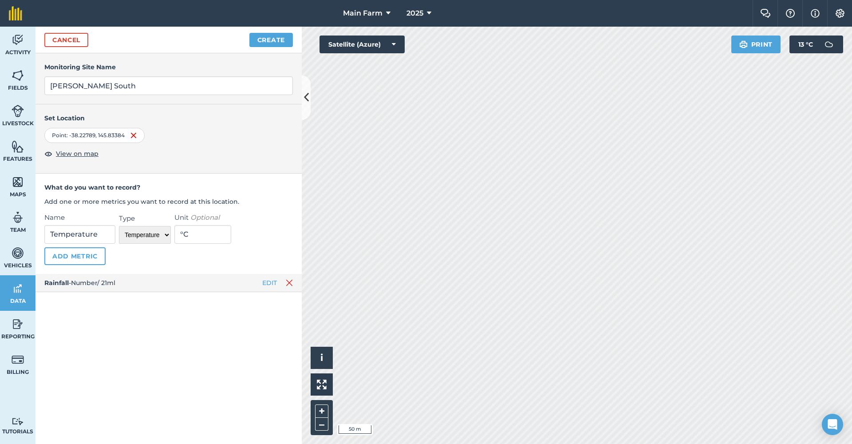
click at [182, 233] on p "° C" at bounding box center [202, 234] width 57 height 19
click at [180, 234] on p "° C" at bounding box center [202, 234] width 57 height 19
select select "number"
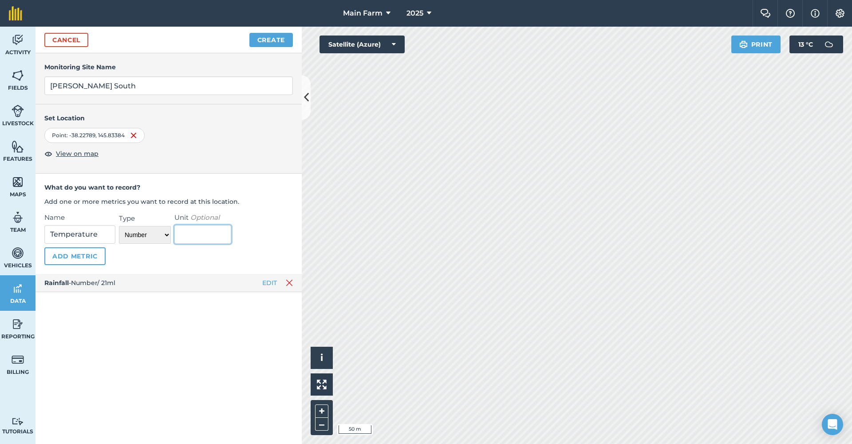
click at [199, 237] on input "Unit Optional" at bounding box center [202, 234] width 57 height 19
type input "11C"
select select "number"
click at [205, 229] on input "Unit Optional" at bounding box center [202, 234] width 57 height 19
type input "11C"
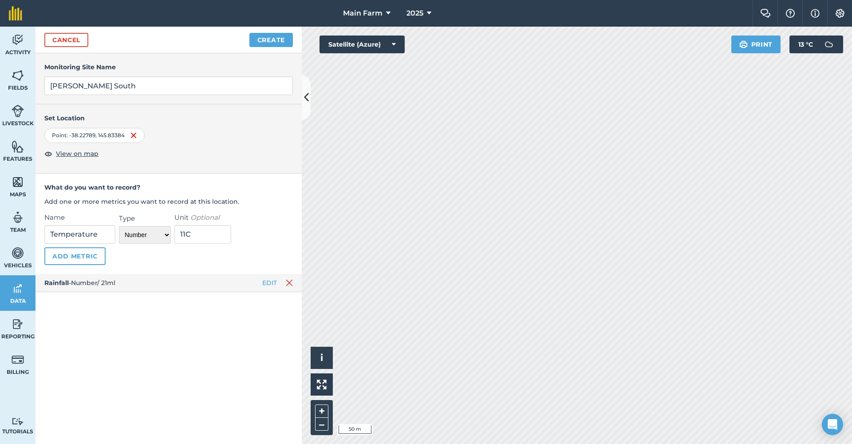
click at [77, 254] on button "Add Metric" at bounding box center [74, 256] width 61 height 18
click at [270, 42] on button "Create" at bounding box center [272, 40] width 44 height 14
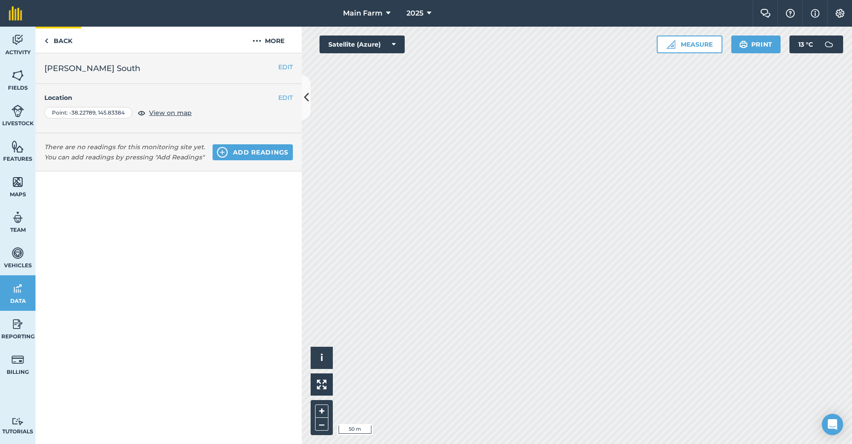
click at [54, 40] on link "Back" at bounding box center [59, 40] width 46 height 26
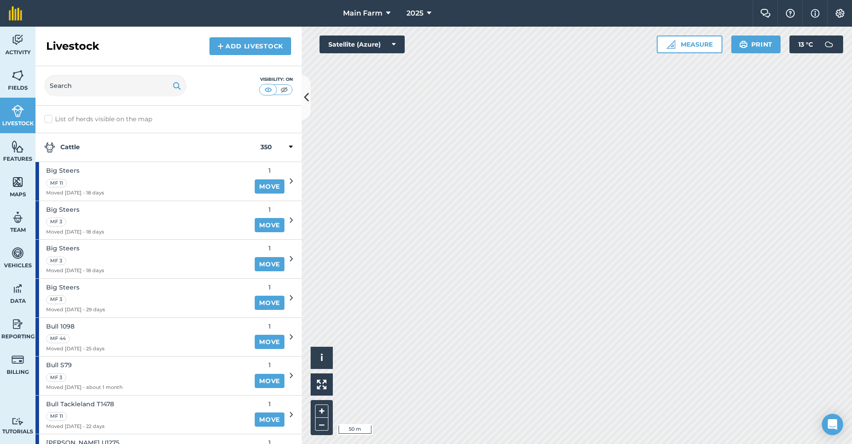
click at [13, 294] on img at bounding box center [18, 288] width 12 height 13
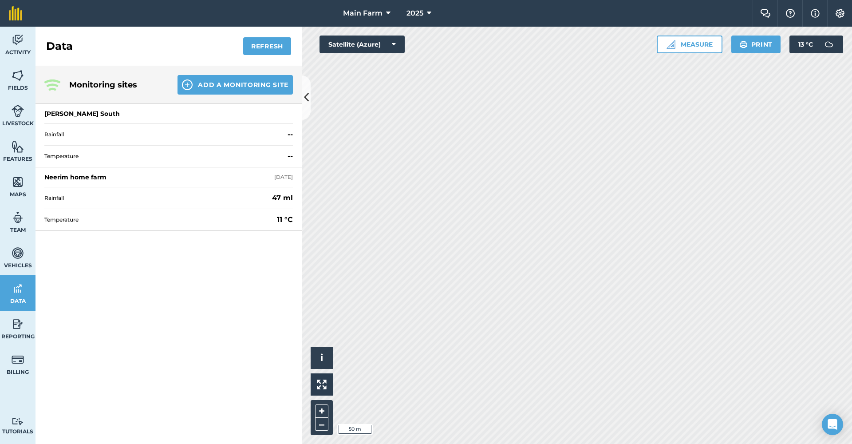
click at [267, 51] on button "Refresh" at bounding box center [267, 46] width 48 height 18
click at [51, 134] on span "Rainfall" at bounding box center [164, 134] width 240 height 7
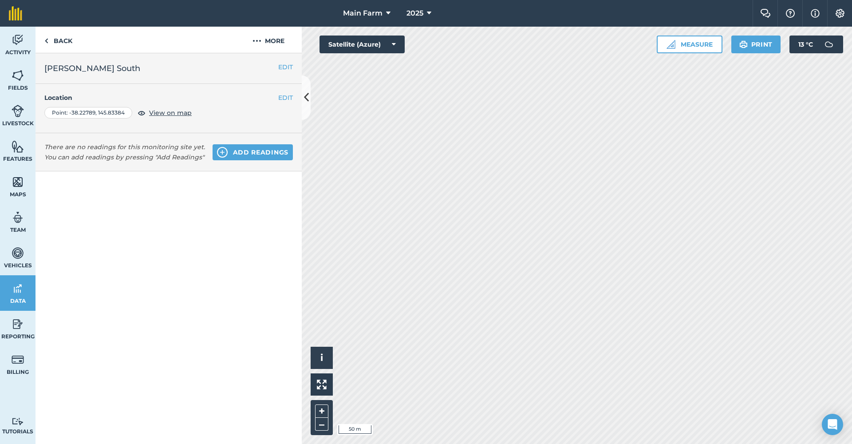
click at [239, 152] on button "Add readings" at bounding box center [253, 152] width 80 height 16
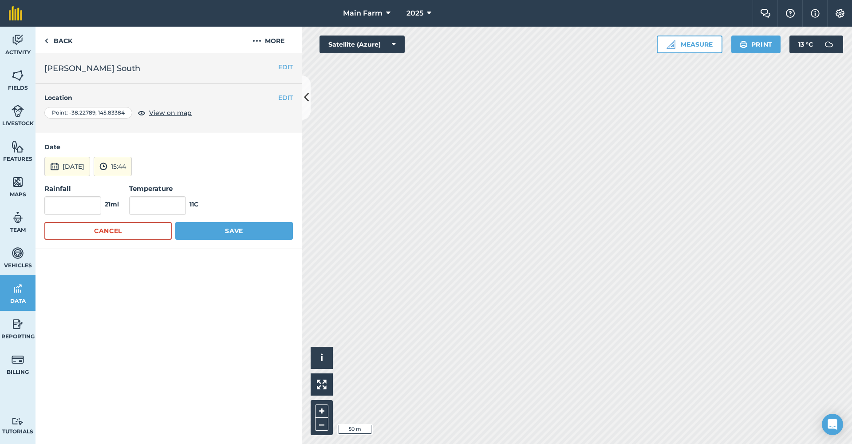
click at [116, 206] on strong "21ml" at bounding box center [112, 204] width 14 height 10
click at [111, 206] on strong "21ml" at bounding box center [112, 204] width 14 height 10
click at [59, 39] on link "Back" at bounding box center [59, 40] width 46 height 26
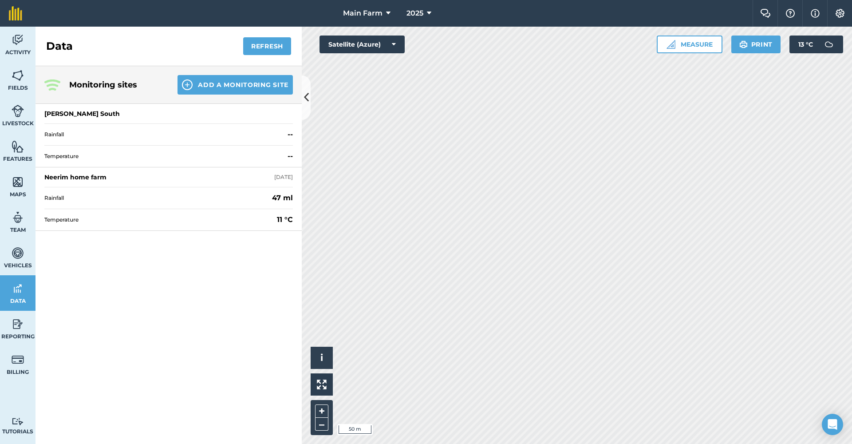
click at [69, 115] on div "[PERSON_NAME] South" at bounding box center [81, 113] width 75 height 9
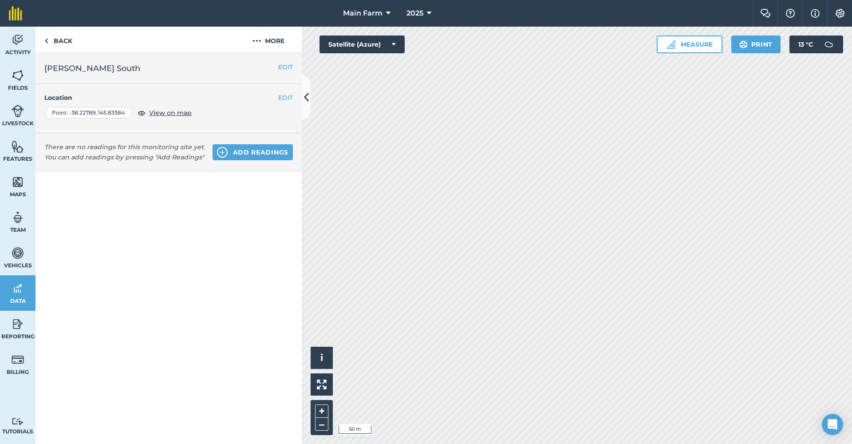
click at [289, 62] on button "EDIT" at bounding box center [285, 67] width 15 height 10
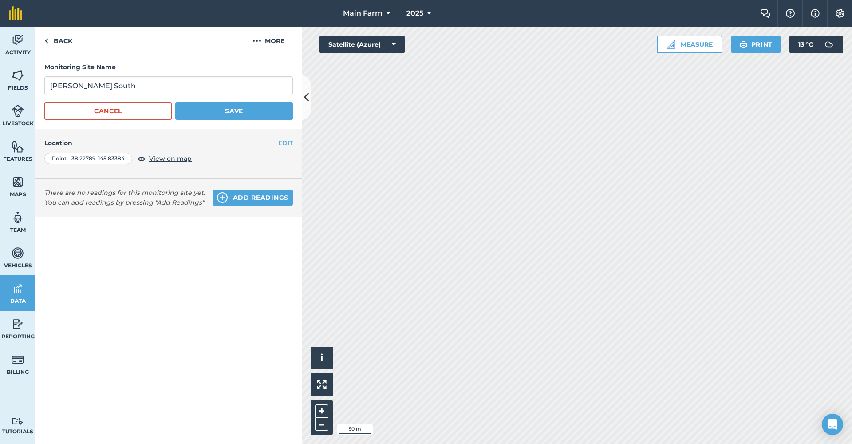
click at [92, 111] on button "Cancel" at bounding box center [107, 111] width 127 height 18
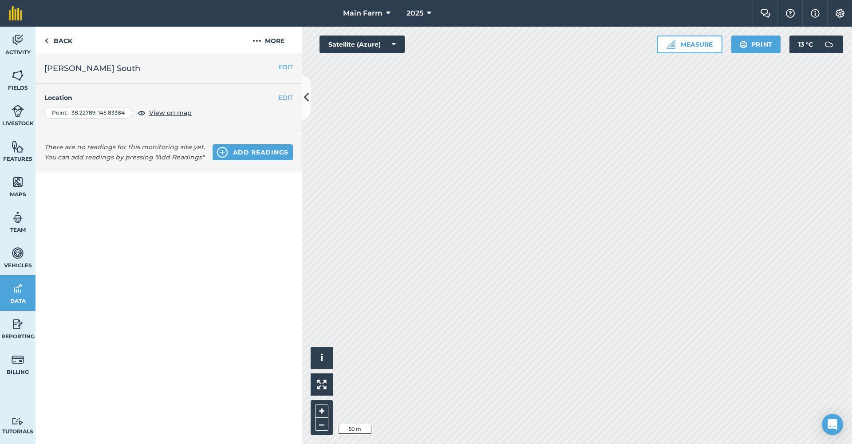
click at [283, 97] on button "EDIT" at bounding box center [285, 98] width 15 height 10
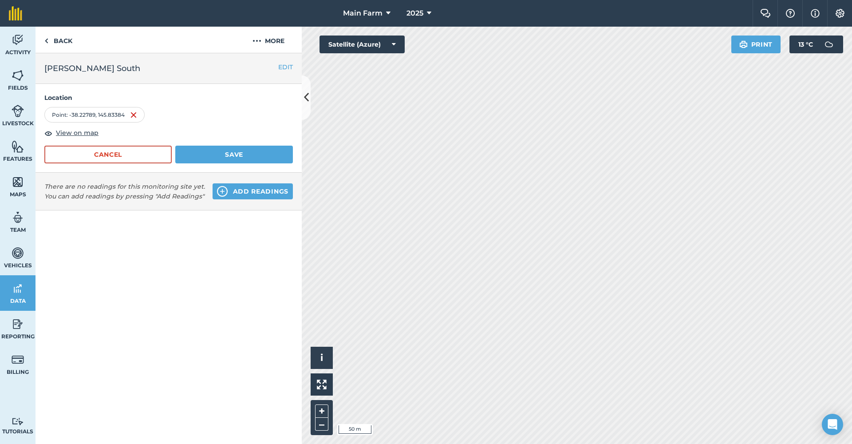
click at [285, 65] on button "EDIT" at bounding box center [285, 67] width 15 height 10
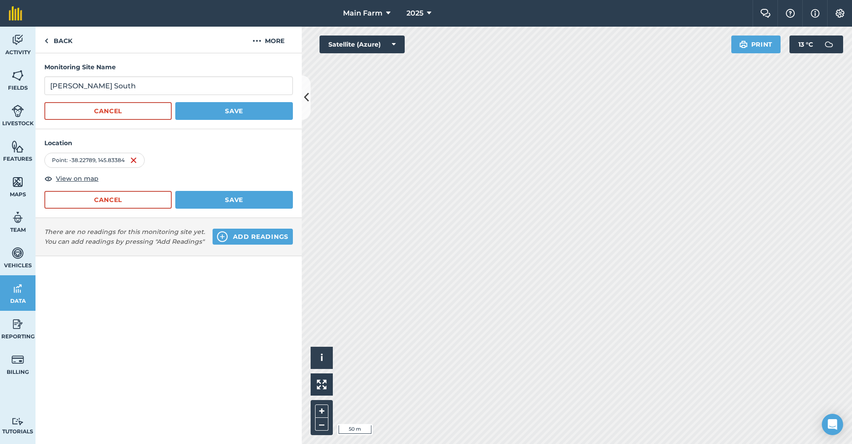
click at [111, 200] on button "Cancel" at bounding box center [107, 200] width 127 height 18
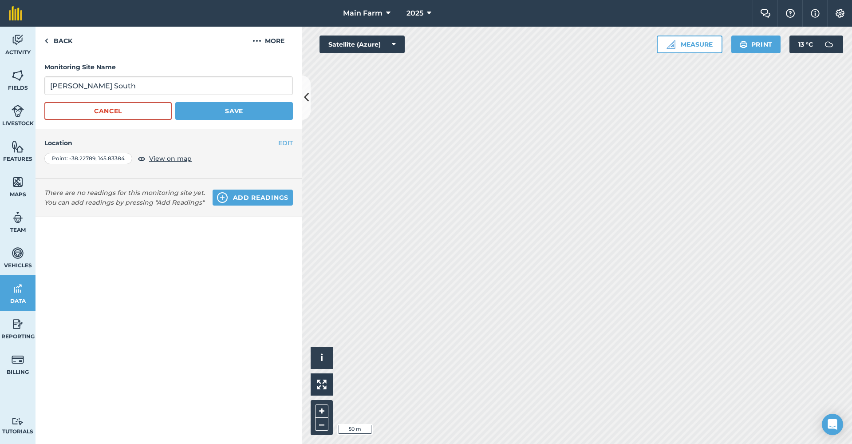
click at [124, 110] on button "Cancel" at bounding box center [107, 111] width 127 height 18
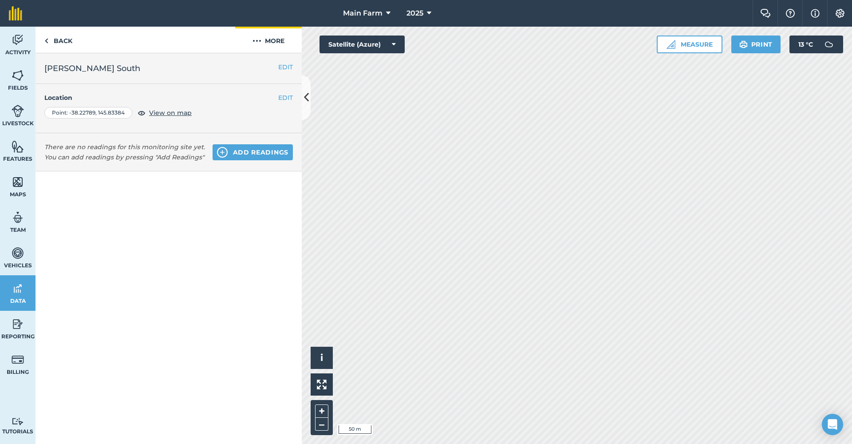
click at [275, 37] on button "More" at bounding box center [268, 40] width 67 height 26
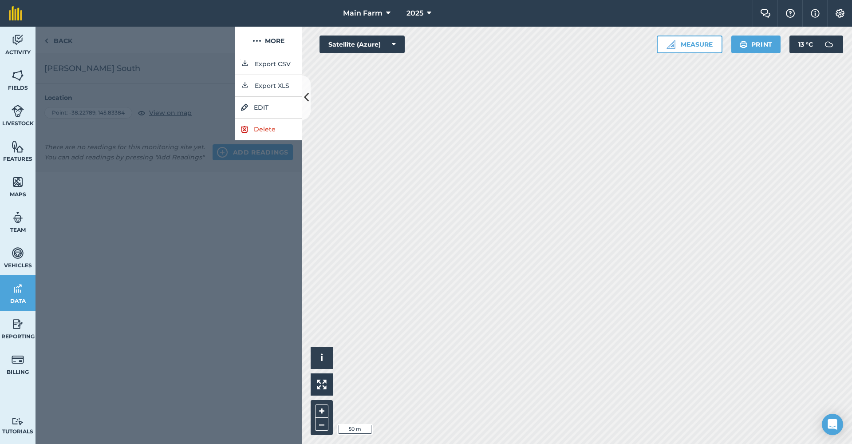
click at [167, 71] on div at bounding box center [169, 248] width 266 height 391
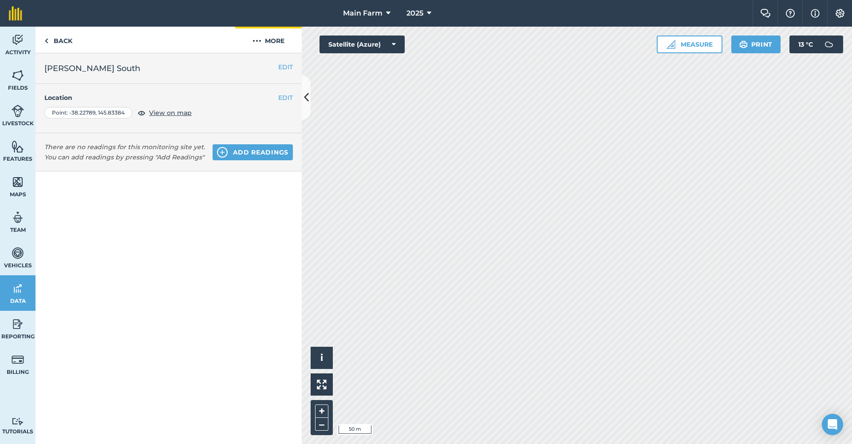
click at [269, 44] on button "More" at bounding box center [268, 40] width 67 height 26
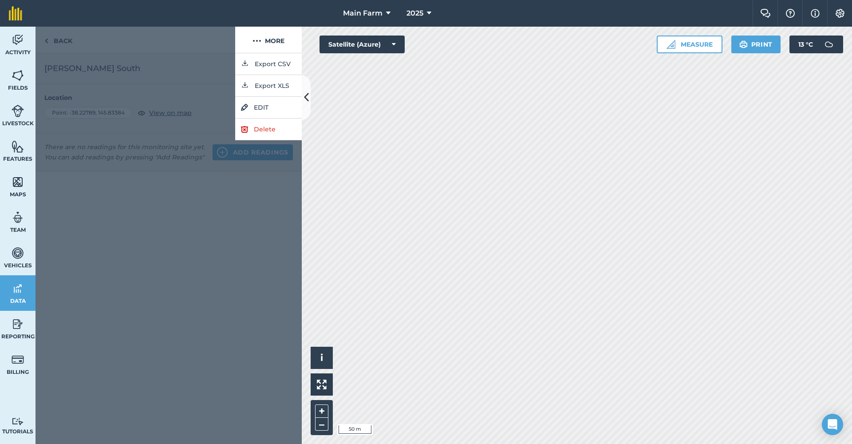
click at [251, 128] on link "Delete" at bounding box center [268, 130] width 67 height 22
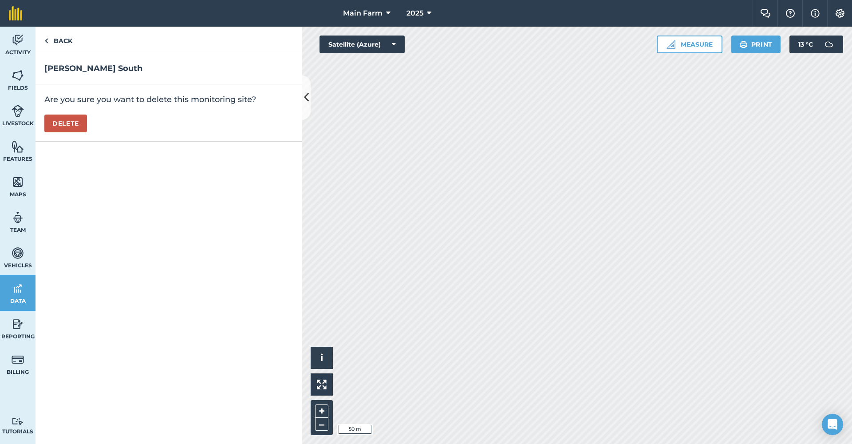
click at [59, 126] on button "Delete" at bounding box center [65, 124] width 43 height 18
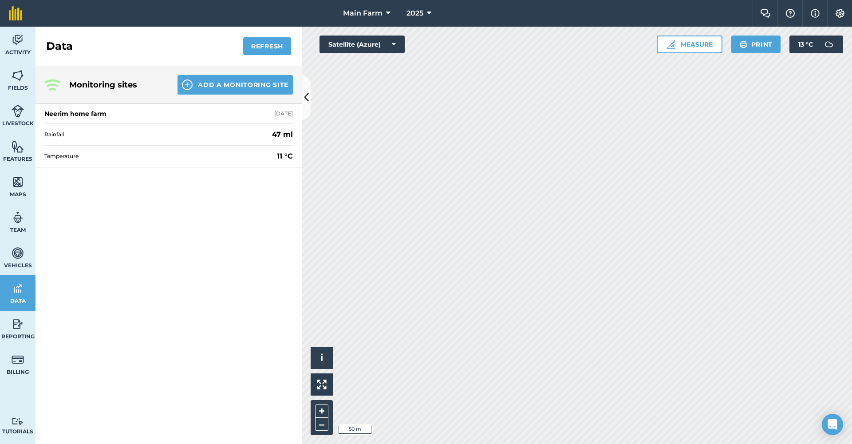
click at [231, 81] on button "Add a Monitoring Site" at bounding box center [235, 85] width 115 height 20
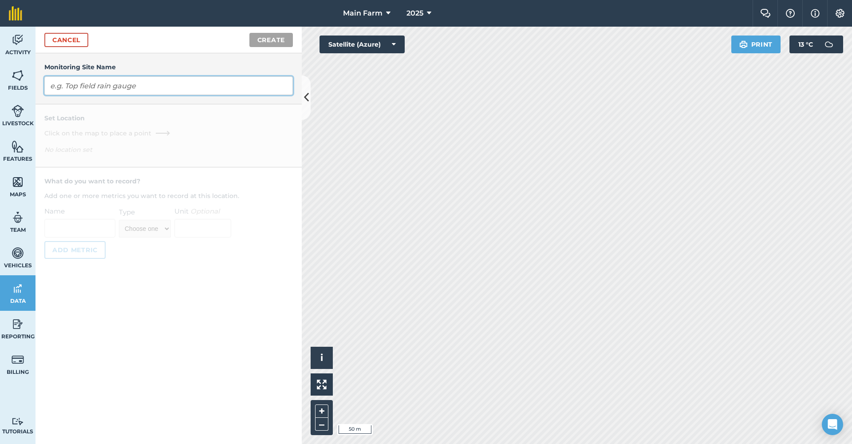
click at [133, 89] on input "text" at bounding box center [168, 85] width 249 height 19
type input "[PERSON_NAME] South"
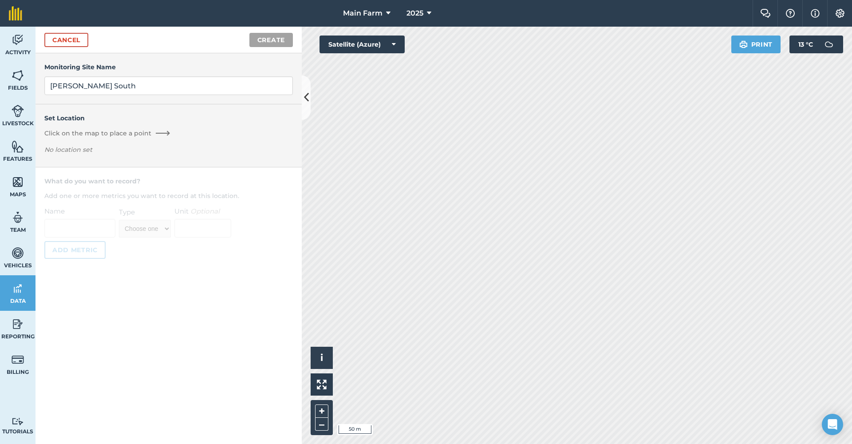
click at [101, 132] on span "Click on the map to place a point" at bounding box center [97, 133] width 107 height 9
click at [114, 122] on h4 "Set Location" at bounding box center [168, 118] width 249 height 10
click at [120, 148] on p "No location set" at bounding box center [168, 151] width 249 height 13
click at [91, 131] on span "Click on the map to place a point" at bounding box center [97, 133] width 107 height 9
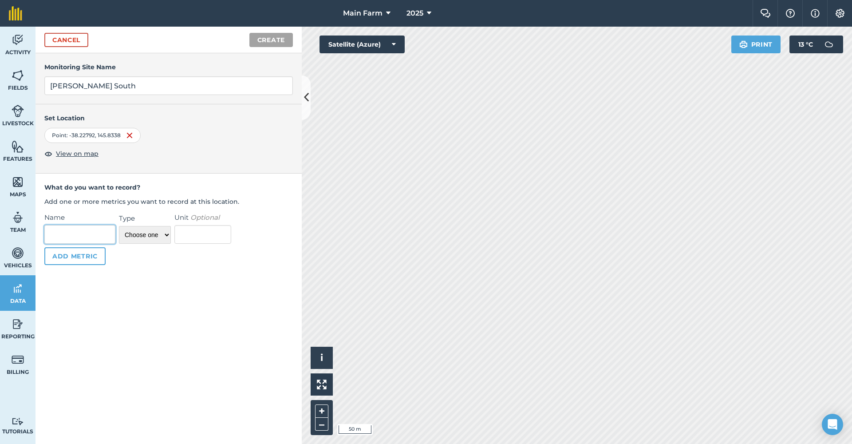
click at [90, 236] on input "Name" at bounding box center [79, 234] width 71 height 19
type input "Rainfall"
select select "number"
click at [204, 238] on input "Unit Optional" at bounding box center [202, 234] width 57 height 19
type input "ML"
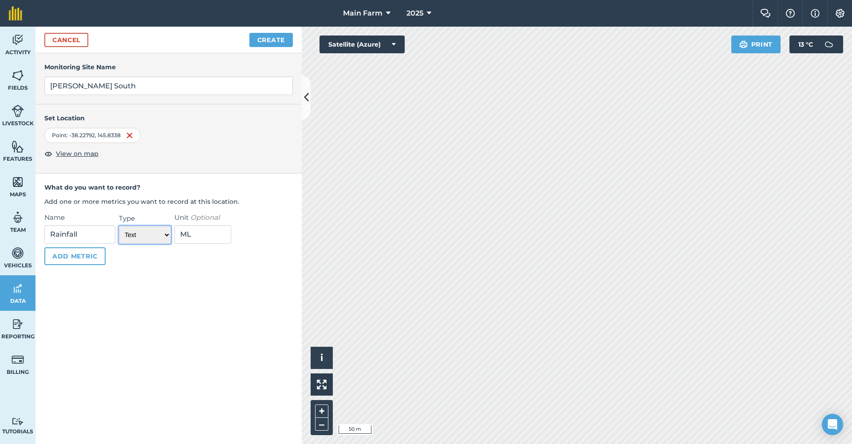
select select "number"
click at [85, 254] on button "Add Metric" at bounding box center [74, 256] width 61 height 18
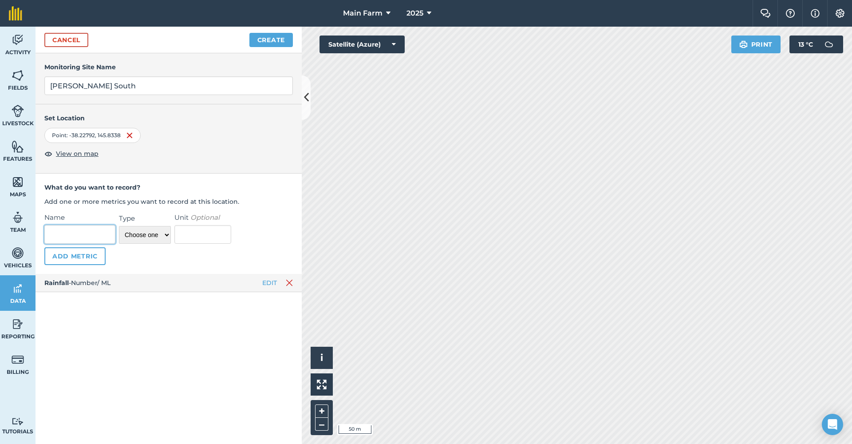
click at [87, 232] on input "Name" at bounding box center [79, 234] width 71 height 19
type input "Temperature"
click at [158, 243] on div "Name Temperature Type Choose one Temperature Percentage Number Text Unit Option…" at bounding box center [168, 238] width 249 height 53
select select "temperature"
click at [78, 257] on button "Add Metric" at bounding box center [74, 256] width 61 height 18
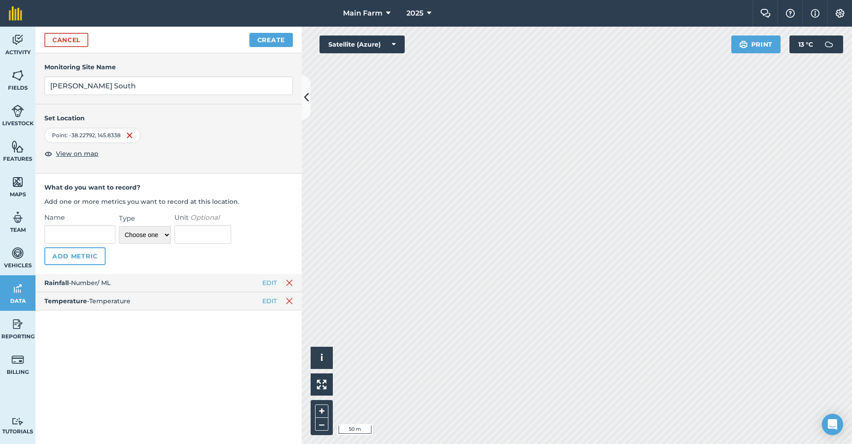
click at [263, 41] on button "Create" at bounding box center [272, 40] width 44 height 14
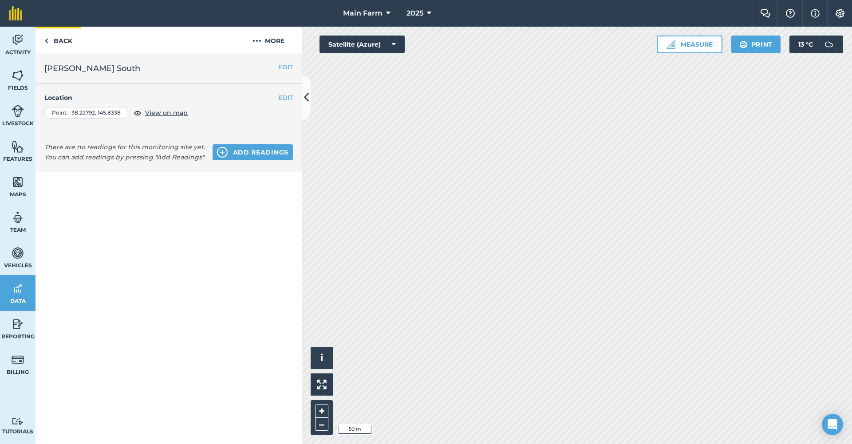
click at [58, 40] on link "Back" at bounding box center [59, 40] width 46 height 26
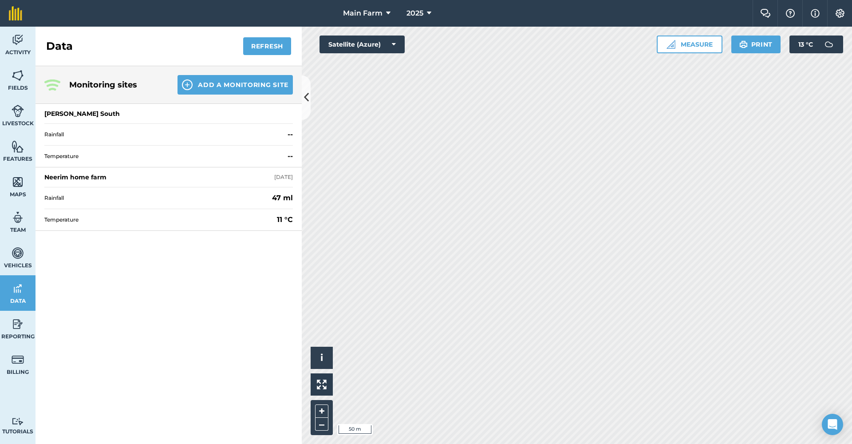
click at [59, 111] on div "[PERSON_NAME] South" at bounding box center [81, 113] width 75 height 9
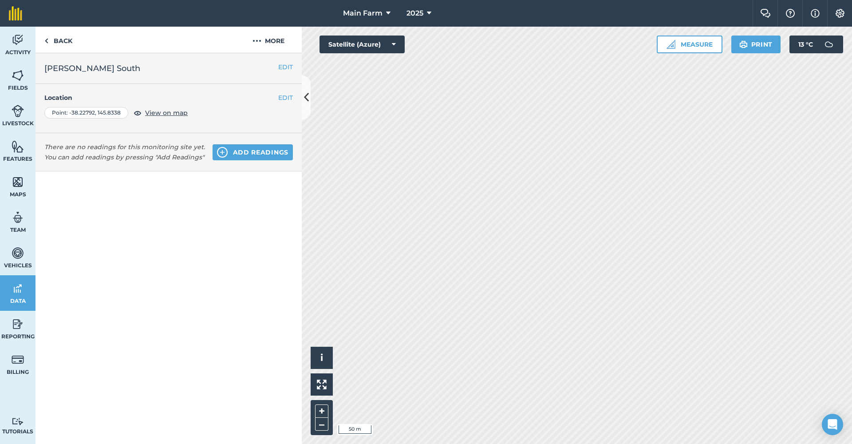
click at [251, 150] on button "Add readings" at bounding box center [253, 152] width 80 height 16
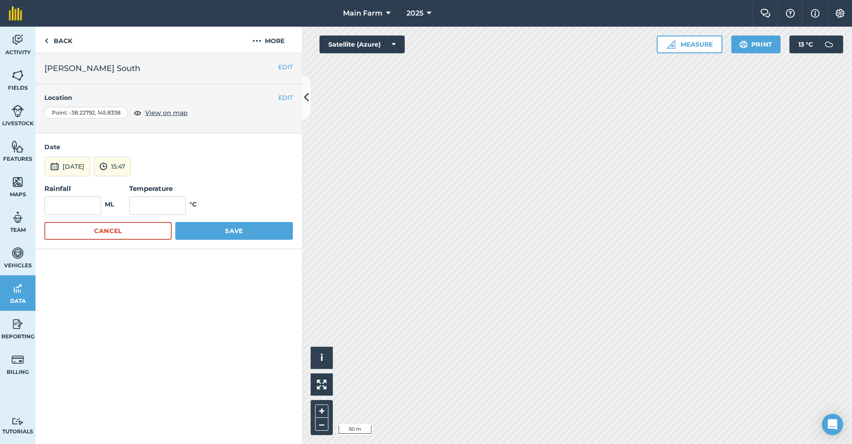
click at [131, 167] on button "15:47" at bounding box center [112, 167] width 37 height 20
click at [128, 241] on button "11:00" at bounding box center [115, 244] width 42 height 14
click at [82, 165] on button "[DATE]" at bounding box center [67, 167] width 46 height 20
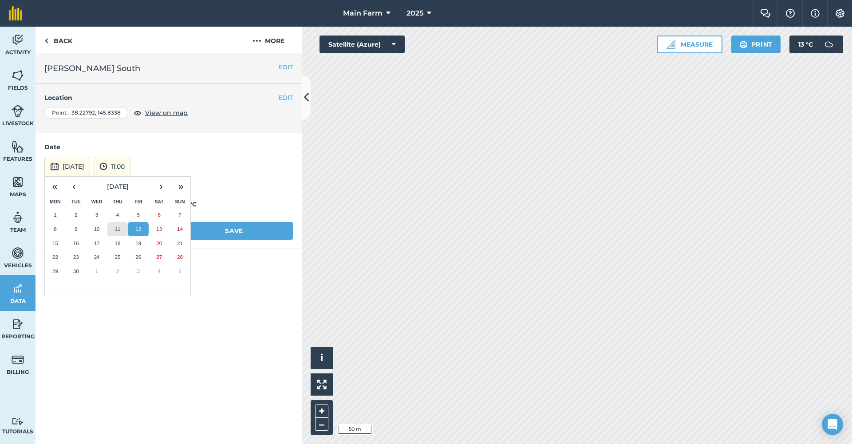
click at [120, 227] on abbr "11" at bounding box center [118, 229] width 6 height 6
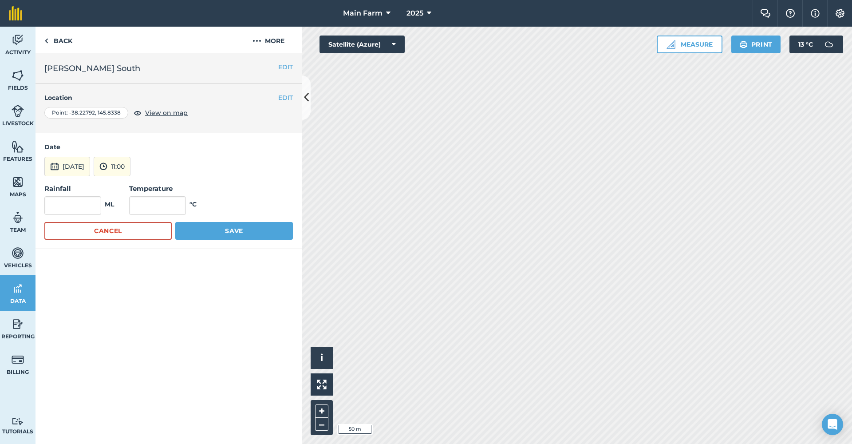
click at [131, 166] on button "11:00" at bounding box center [112, 167] width 37 height 20
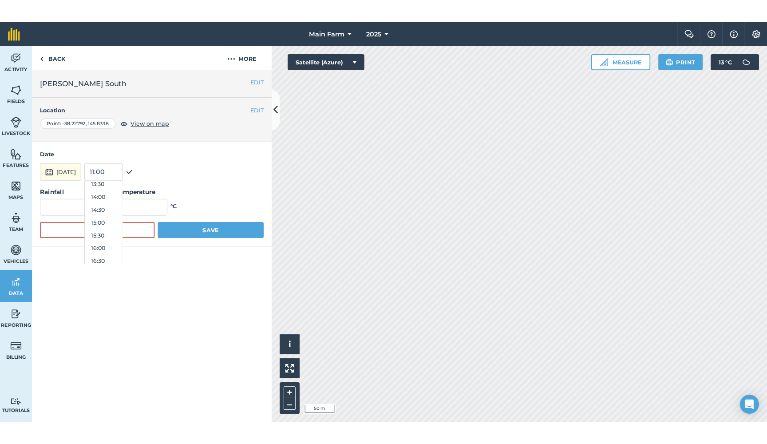
scroll to position [390, 0]
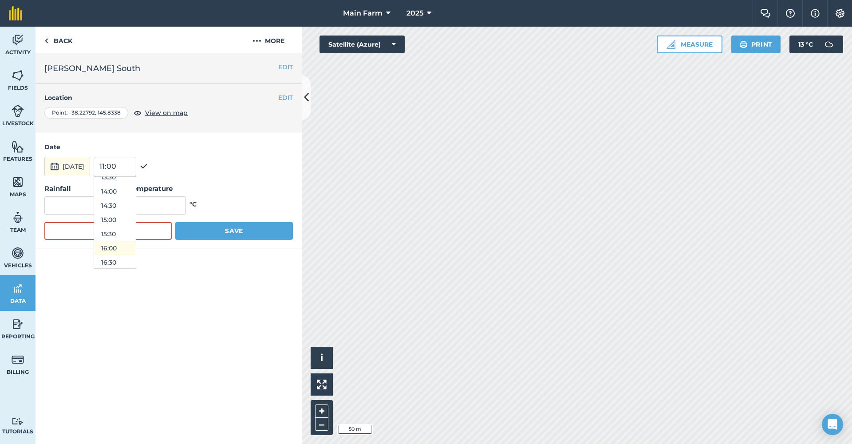
click at [127, 248] on button "16:00" at bounding box center [115, 248] width 42 height 14
click at [74, 210] on input "text" at bounding box center [72, 205] width 57 height 19
type input "21"
click at [164, 210] on input "text" at bounding box center [157, 205] width 57 height 19
type input "11"
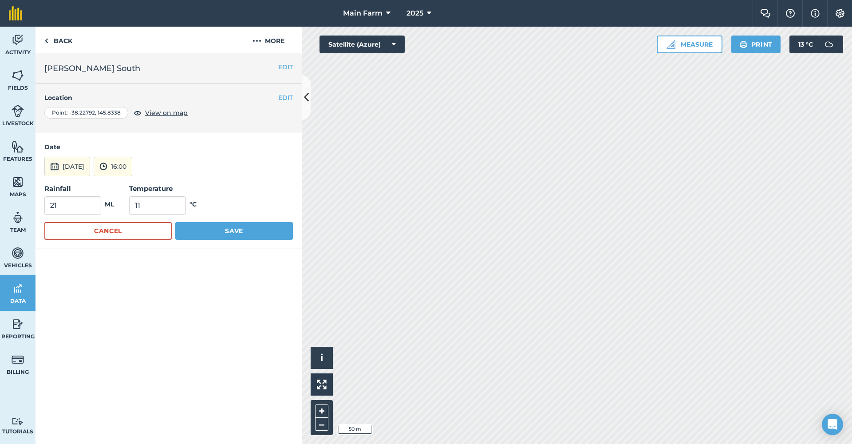
click at [224, 234] on button "Save" at bounding box center [234, 231] width 118 height 18
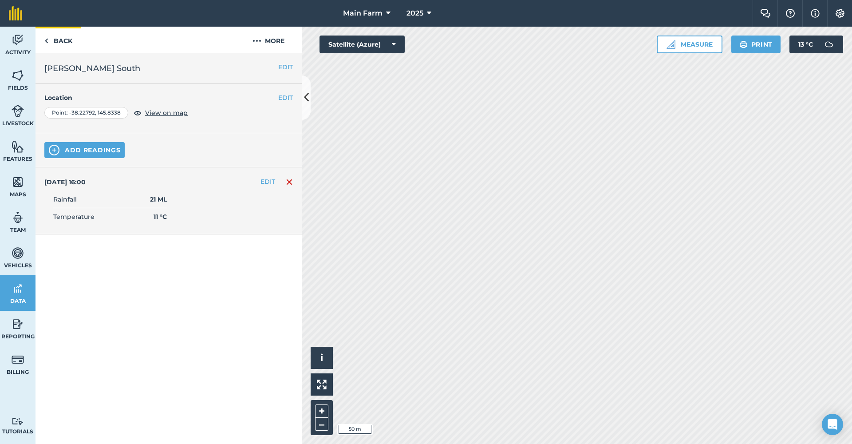
click at [58, 40] on link "Back" at bounding box center [59, 40] width 46 height 26
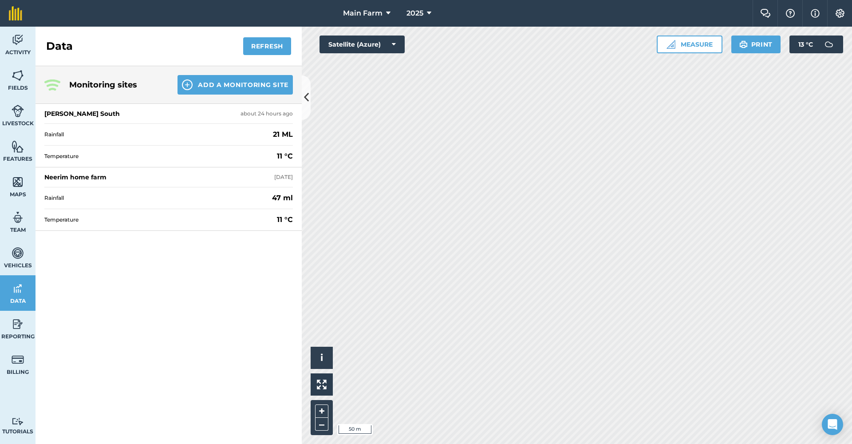
click at [83, 177] on div "Neerim home farm" at bounding box center [75, 177] width 62 height 9
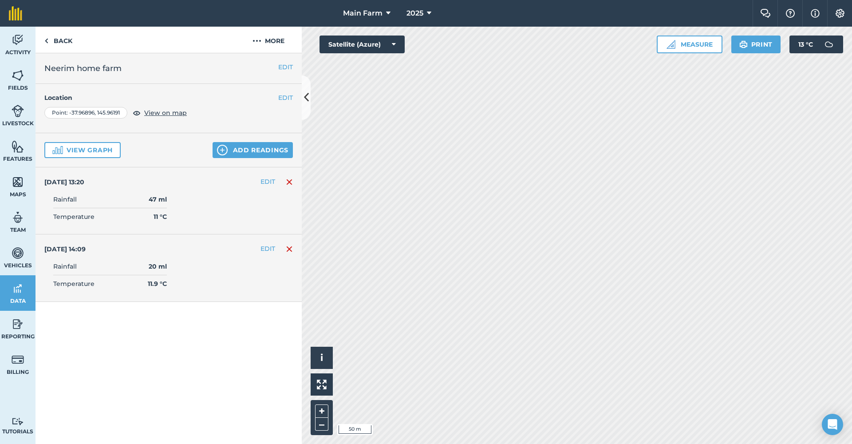
click at [238, 155] on button "Add readings" at bounding box center [253, 150] width 80 height 16
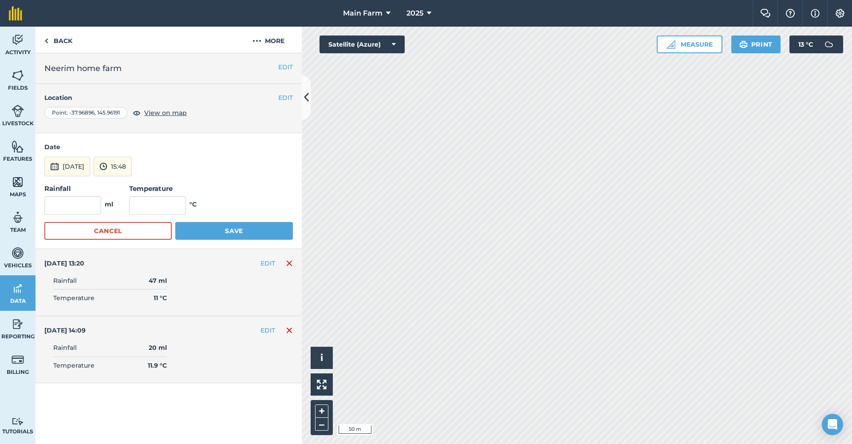
click at [111, 233] on button "Cancel" at bounding box center [107, 231] width 127 height 18
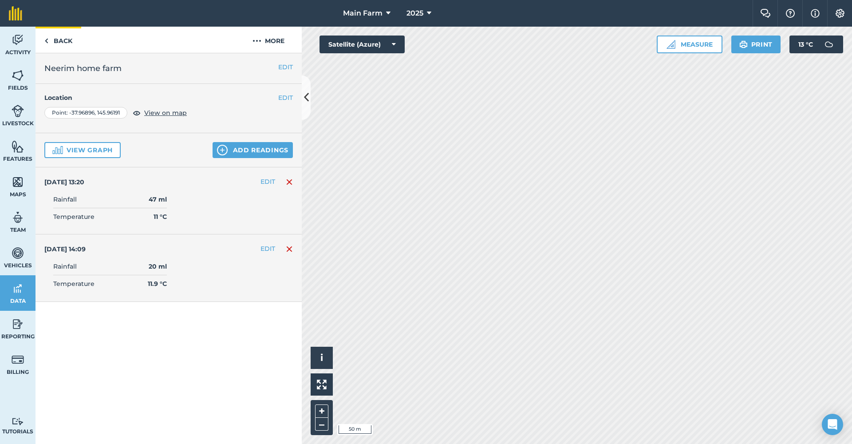
click at [67, 40] on link "Back" at bounding box center [59, 40] width 46 height 26
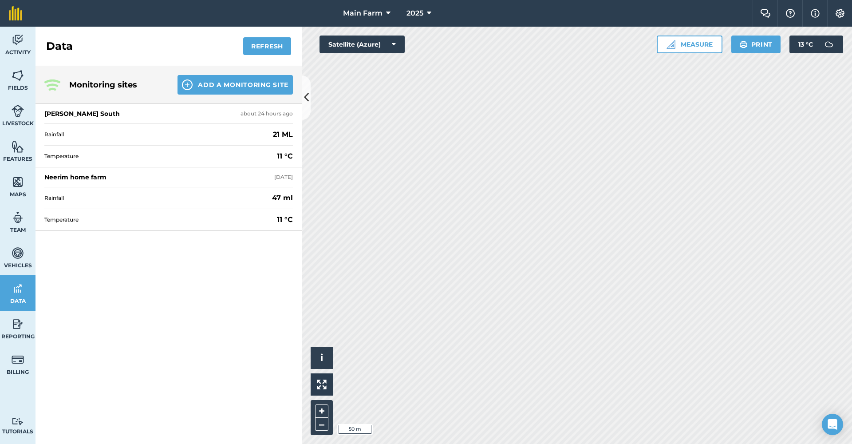
click at [75, 115] on div "[PERSON_NAME] South" at bounding box center [81, 113] width 75 height 9
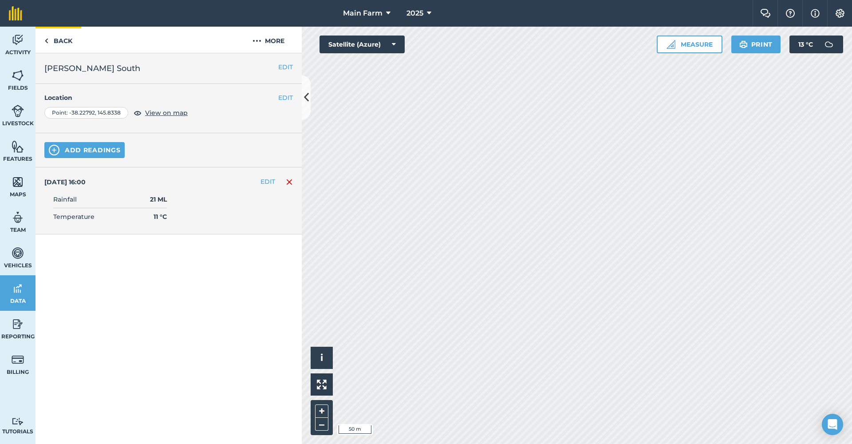
click at [54, 41] on link "Back" at bounding box center [59, 40] width 46 height 26
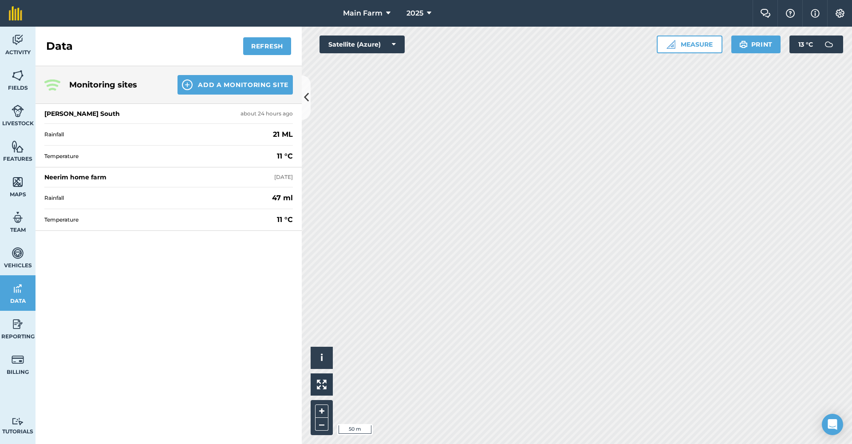
click at [77, 178] on div "Neerim home farm" at bounding box center [75, 177] width 62 height 9
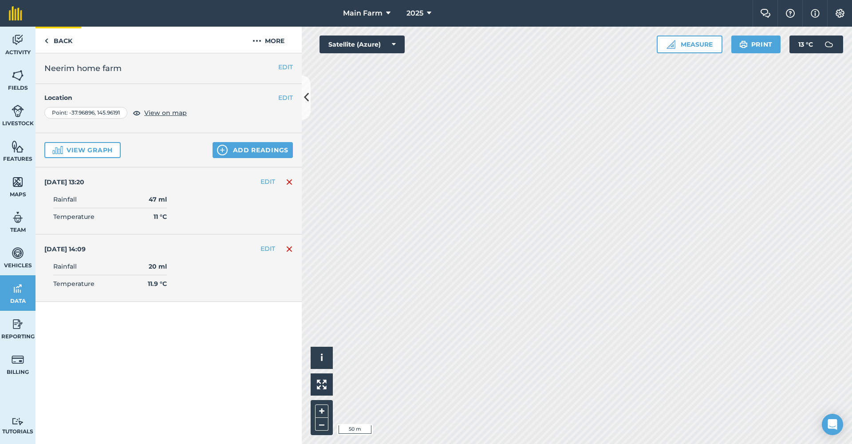
click at [54, 40] on link "Back" at bounding box center [59, 40] width 46 height 26
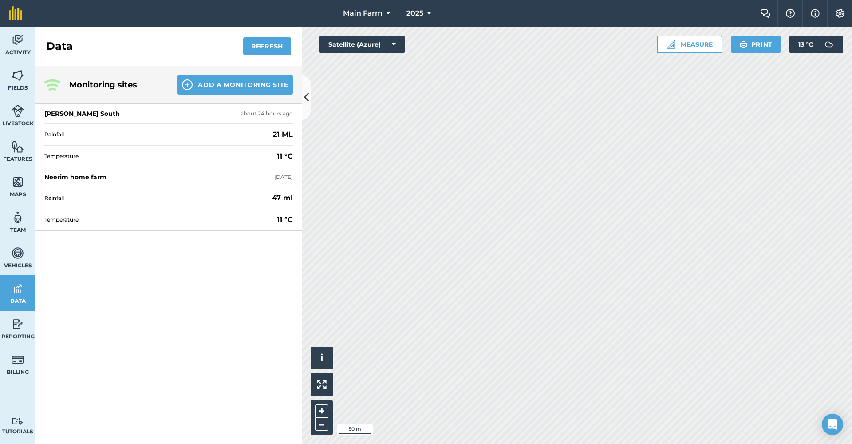
click at [87, 174] on div "Neerim home farm" at bounding box center [75, 177] width 62 height 9
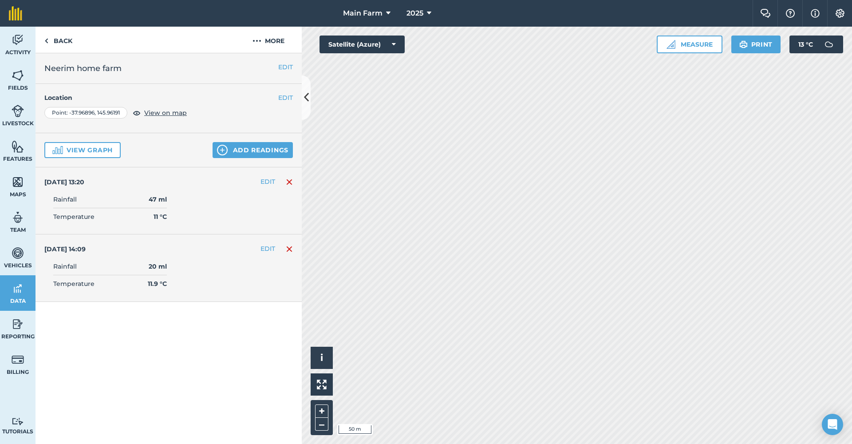
click at [162, 113] on span "View on map" at bounding box center [165, 113] width 43 height 10
click at [103, 150] on button "View graph" at bounding box center [82, 150] width 76 height 16
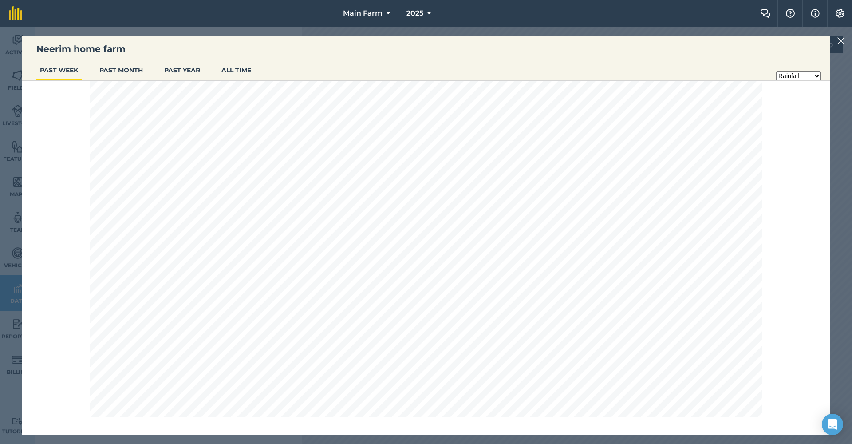
click at [125, 72] on button "PAST MONTH" at bounding box center [121, 70] width 51 height 17
click at [170, 72] on button "PAST YEAR" at bounding box center [182, 70] width 43 height 17
click at [127, 69] on button "PAST MONTH" at bounding box center [121, 70] width 51 height 17
select select "601d5d6a-33c1-4f1a-ab34-e7500e65d8de"
click at [767, 42] on img at bounding box center [841, 41] width 8 height 11
